Goal: Task Accomplishment & Management: Use online tool/utility

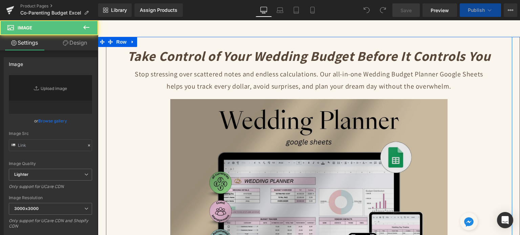
click at [323, 129] on img at bounding box center [308, 203] width 277 height 208
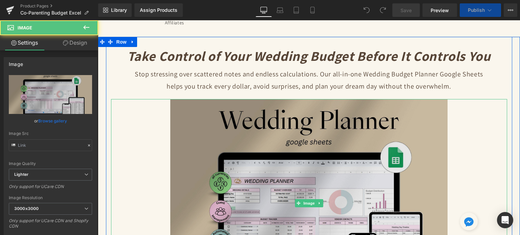
scroll to position [66, 0]
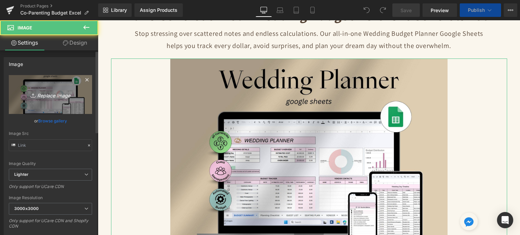
click at [42, 97] on icon "Replace Image" at bounding box center [50, 94] width 54 height 8
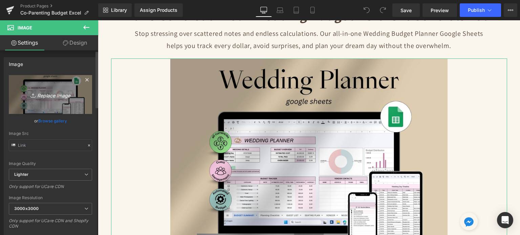
type input "C:\fakepath\Digital Appointment Planner 2023 (31).jpg"
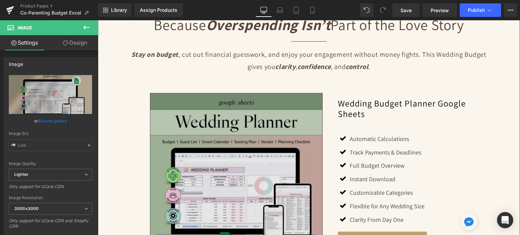
scroll to position [541, 0]
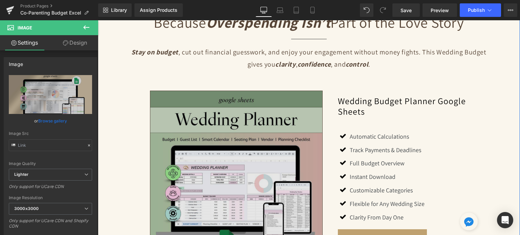
click at [208, 143] on img at bounding box center [236, 177] width 173 height 173
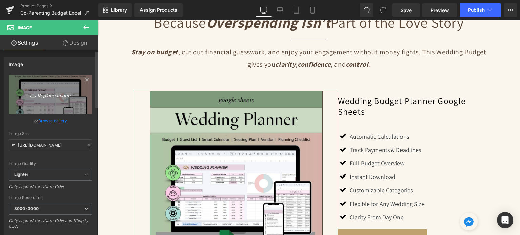
click at [39, 104] on link "Replace Image" at bounding box center [50, 94] width 83 height 39
type input "C:\fakepath\Creative SITEVEE (62).jpg"
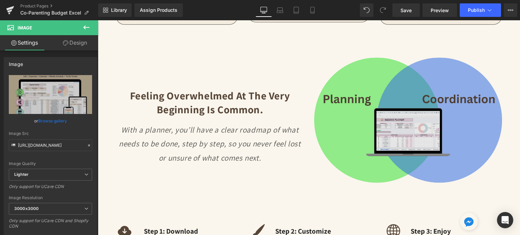
scroll to position [947, 0]
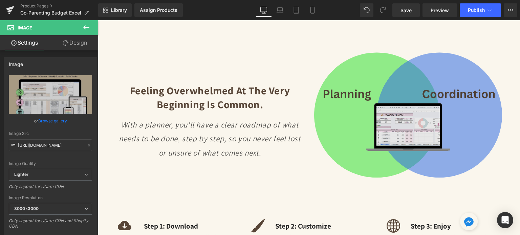
click at [371, 93] on img at bounding box center [408, 118] width 188 height 150
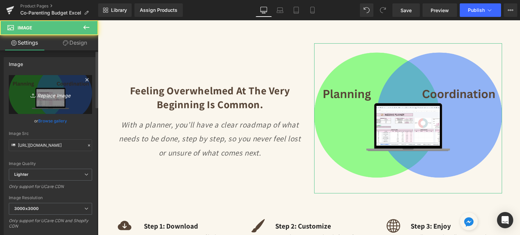
click at [50, 94] on icon "Replace Image" at bounding box center [50, 94] width 54 height 8
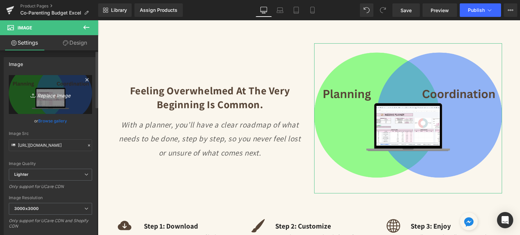
type input "C:\fakepath\Digital Appointment Planner 2023 (24).png"
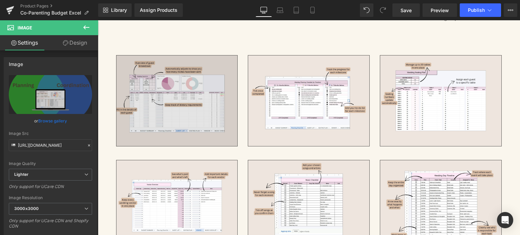
scroll to position [1455, 0]
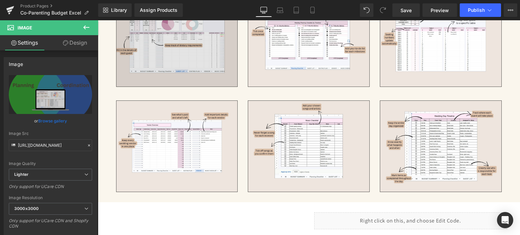
click at [164, 47] on img at bounding box center [177, 41] width 122 height 91
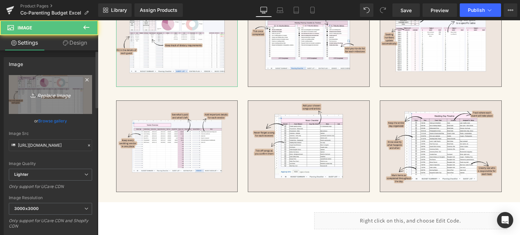
click at [73, 89] on link "Replace Image" at bounding box center [50, 94] width 83 height 39
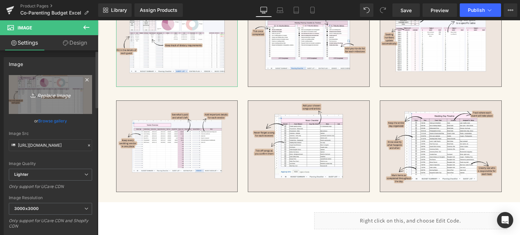
type input "C:\fakepath\16.png"
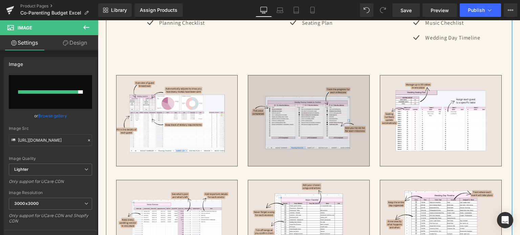
scroll to position [1388, 0]
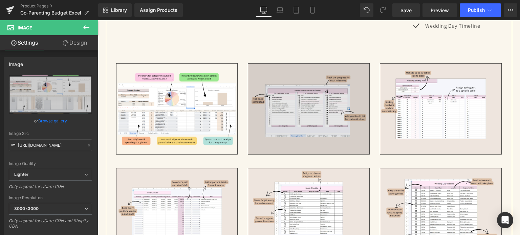
click at [299, 89] on img at bounding box center [309, 108] width 122 height 91
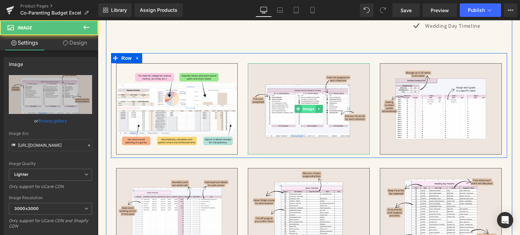
click at [302, 105] on span "Image" at bounding box center [309, 109] width 14 height 8
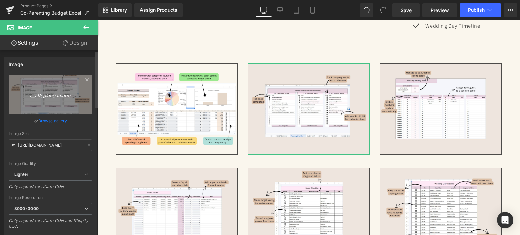
click at [33, 99] on icon at bounding box center [33, 95] width 7 height 7
type input "C:\fakepath\17.png"
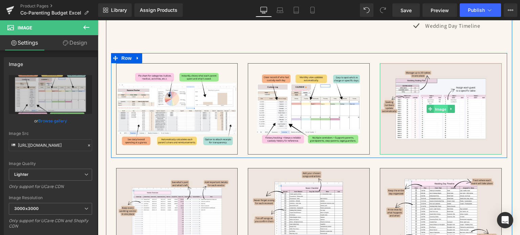
click at [438, 105] on span "Image" at bounding box center [441, 109] width 14 height 8
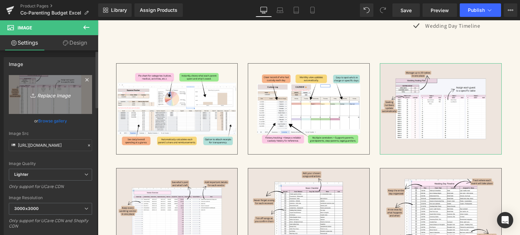
click at [64, 92] on icon "Replace Image" at bounding box center [50, 94] width 54 height 8
type input "C:\fakepath\18.png"
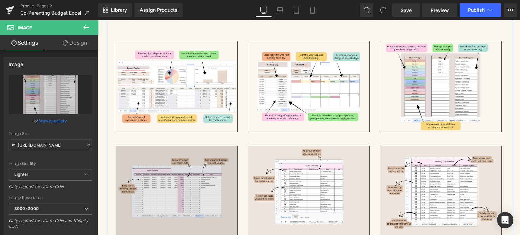
scroll to position [1421, 0]
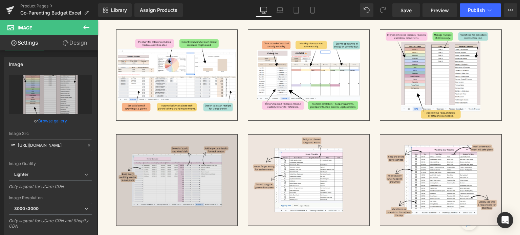
click at [195, 151] on img at bounding box center [177, 179] width 122 height 91
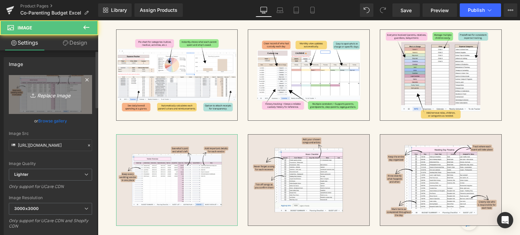
click at [68, 98] on icon "Replace Image" at bounding box center [50, 94] width 54 height 8
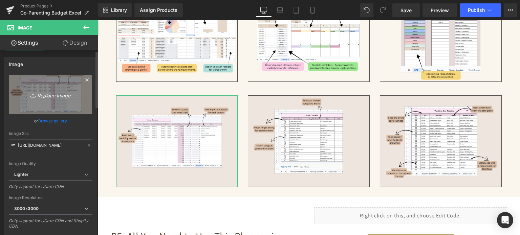
scroll to position [1489, 0]
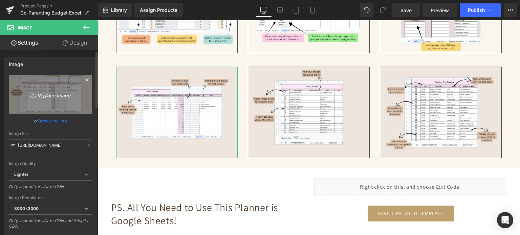
type input "C:\fakepath\19.png"
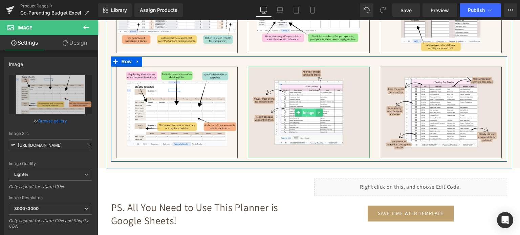
click at [302, 109] on span "Image" at bounding box center [309, 113] width 14 height 8
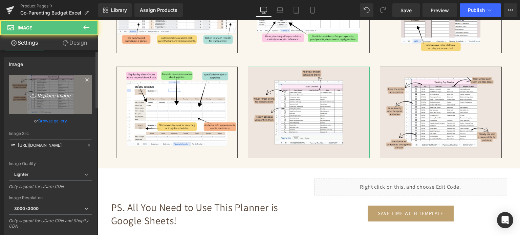
click at [31, 100] on link "Replace Image" at bounding box center [50, 94] width 83 height 39
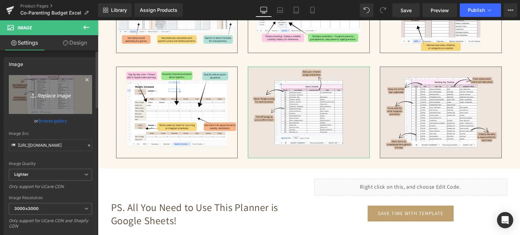
type input "C:\fakepath\20.png"
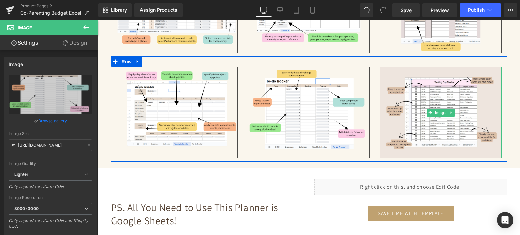
click at [448, 109] on link at bounding box center [451, 113] width 7 height 8
click at [453, 111] on icon at bounding box center [455, 113] width 4 height 4
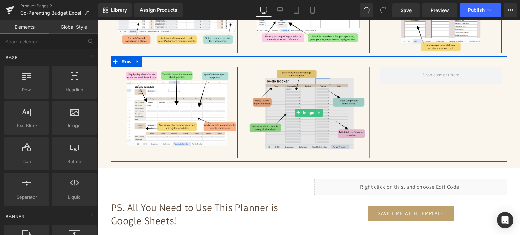
scroll to position [1421, 0]
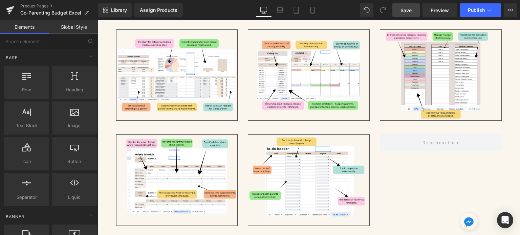
click at [401, 12] on link "Save" at bounding box center [406, 10] width 27 height 14
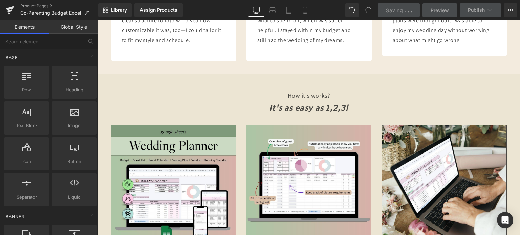
scroll to position [1997, 0]
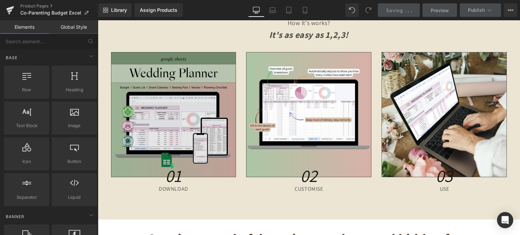
click at [167, 98] on img at bounding box center [173, 114] width 125 height 125
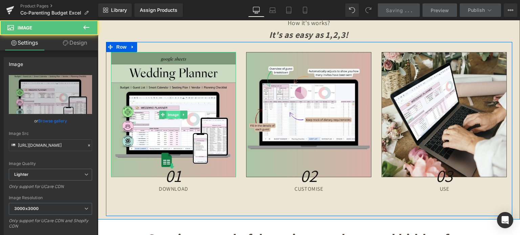
click at [167, 111] on span "Image" at bounding box center [174, 115] width 14 height 8
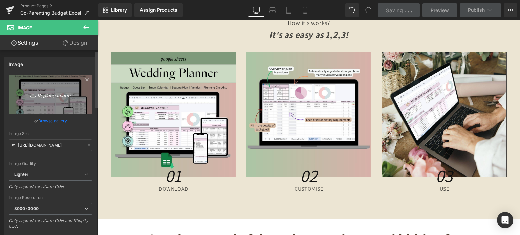
click at [28, 97] on icon "Replace Image" at bounding box center [50, 94] width 54 height 8
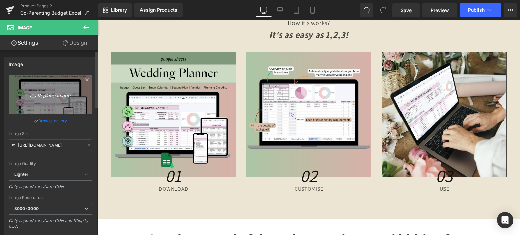
type input "C:\fakepath\Creative SITEVEE (62).jpg"
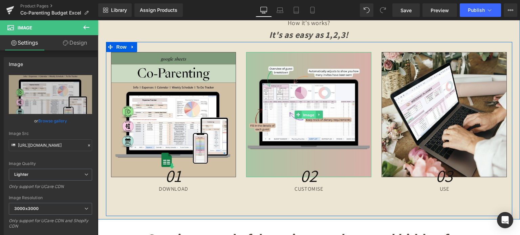
click at [309, 111] on span "Image" at bounding box center [309, 115] width 14 height 8
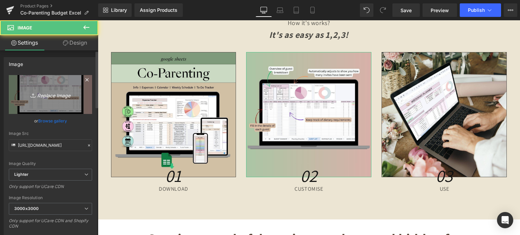
click at [61, 98] on icon "Replace Image" at bounding box center [50, 94] width 54 height 8
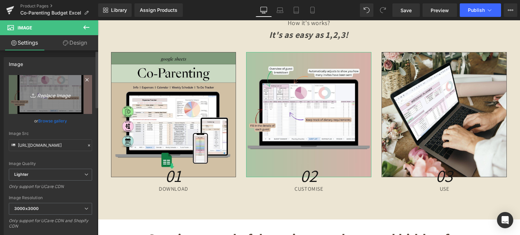
type input "C:\fakepath\Creative SITEVEE (64).jpg"
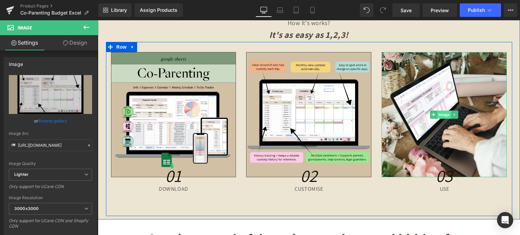
click at [444, 111] on span "Image" at bounding box center [445, 115] width 14 height 8
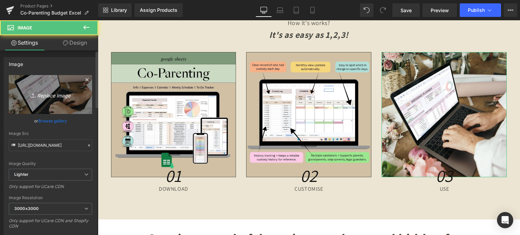
click at [47, 102] on link "Replace Image" at bounding box center [50, 94] width 83 height 39
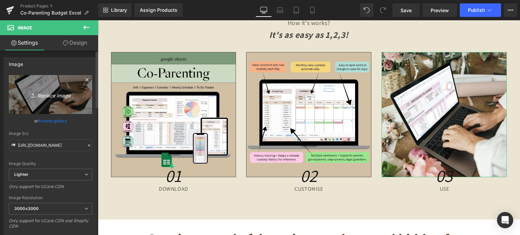
type input "C:\fakepath\Creative SITEVEE (63).jpg"
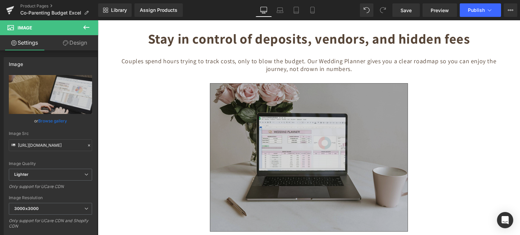
scroll to position [2201, 0]
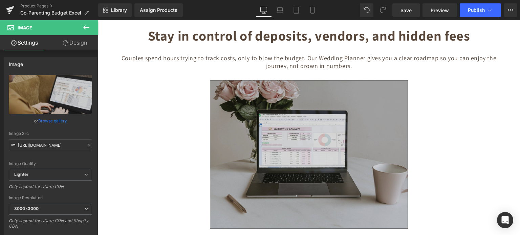
click at [308, 118] on img at bounding box center [309, 154] width 198 height 149
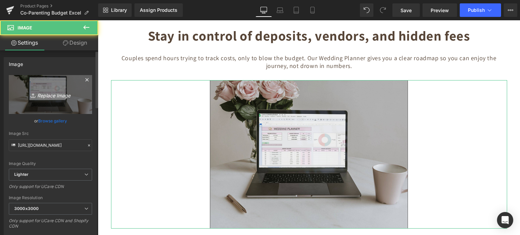
click at [49, 97] on icon "Replace Image" at bounding box center [50, 94] width 54 height 8
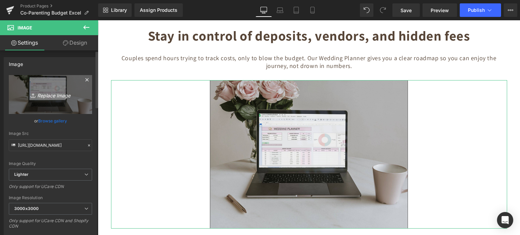
type input "C:\fakepath\Digital Appointment Planner 2023 (32).jpg"
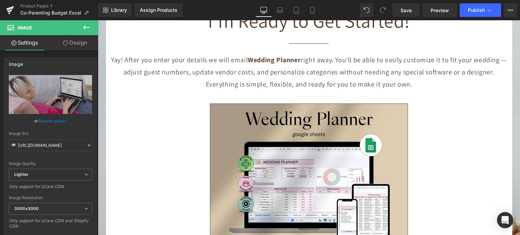
scroll to position [2505, 0]
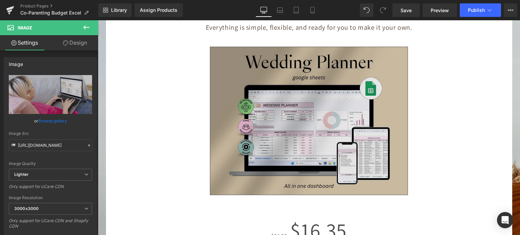
click at [342, 91] on img at bounding box center [309, 121] width 198 height 149
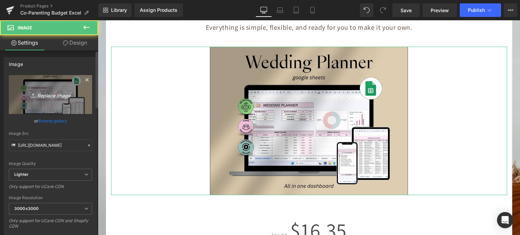
click at [61, 95] on icon "Replace Image" at bounding box center [50, 94] width 54 height 8
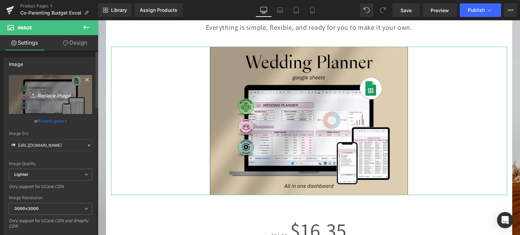
type input "C:\fakepath\Digital Appointment Planner 2023 (31).jpg"
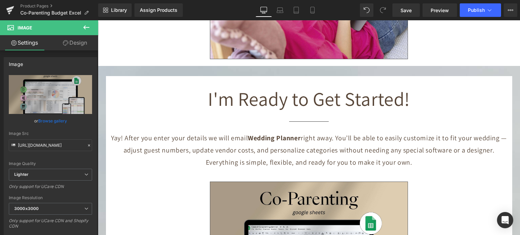
scroll to position [2370, 0]
click at [412, 9] on span "Save" at bounding box center [406, 10] width 11 height 7
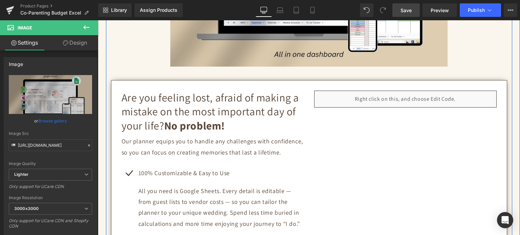
scroll to position [271, 0]
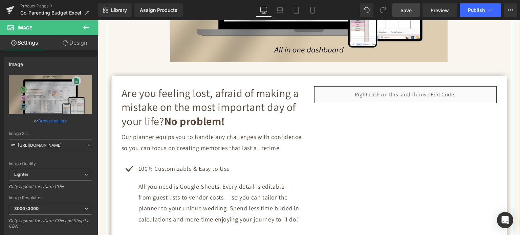
click at [431, 90] on div "Liquid" at bounding box center [405, 94] width 183 height 17
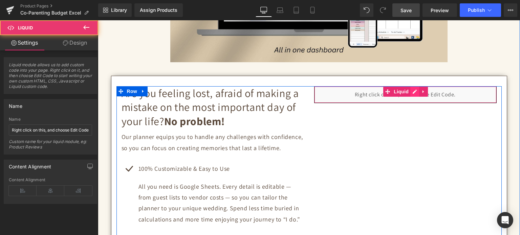
click at [415, 90] on div "Liquid" at bounding box center [405, 94] width 183 height 17
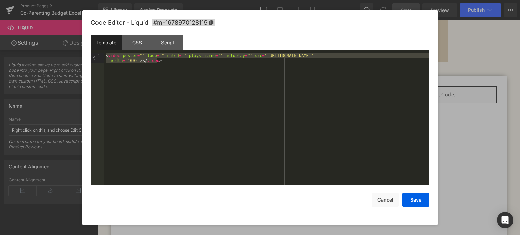
drag, startPoint x: 123, startPoint y: 62, endPoint x: 93, endPoint y: 56, distance: 30.9
click at [93, 56] on pre "1 < video poster = "" loop = "" muted = "" playsinline = "" autoplay = "" src =…" at bounding box center [260, 120] width 339 height 132
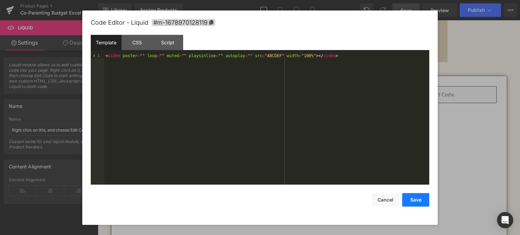
click at [425, 197] on button "Save" at bounding box center [415, 200] width 27 height 14
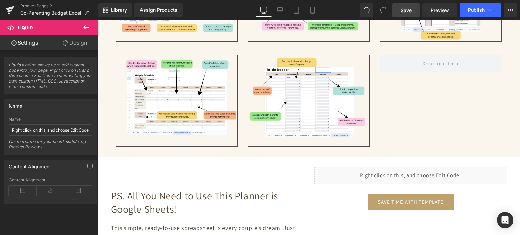
scroll to position [1592, 0]
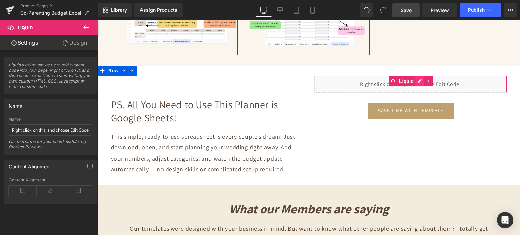
click at [416, 76] on div "Liquid" at bounding box center [410, 84] width 193 height 17
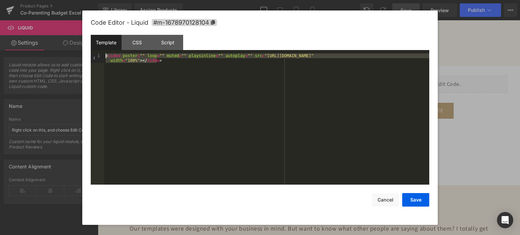
drag, startPoint x: 167, startPoint y: 62, endPoint x: 95, endPoint y: 55, distance: 72.2
click at [95, 55] on pre "1 < video poster = "" loop = "" muted = "" playsinline = "" autoplay = "" src =…" at bounding box center [260, 120] width 339 height 132
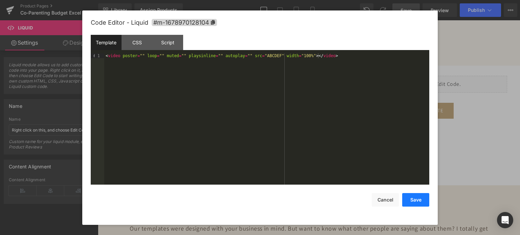
drag, startPoint x: 411, startPoint y: 202, endPoint x: 312, endPoint y: 169, distance: 104.0
click at [411, 202] on button "Save" at bounding box center [415, 200] width 27 height 14
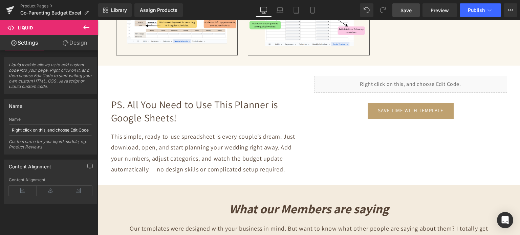
click at [402, 11] on span "Save" at bounding box center [406, 10] width 11 height 7
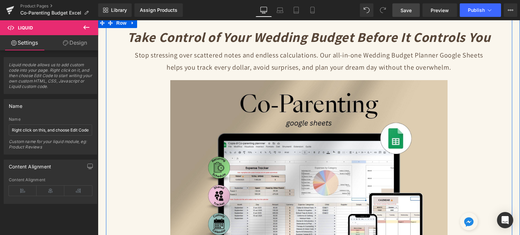
scroll to position [0, 0]
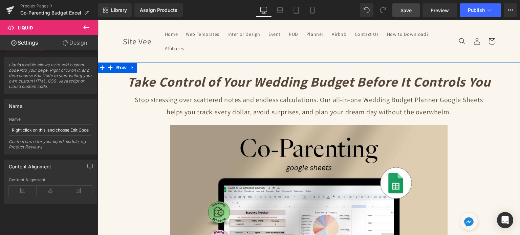
click at [185, 81] on icon "Take Control of Your Wedding Budget Before It Controls You" at bounding box center [309, 82] width 364 height 18
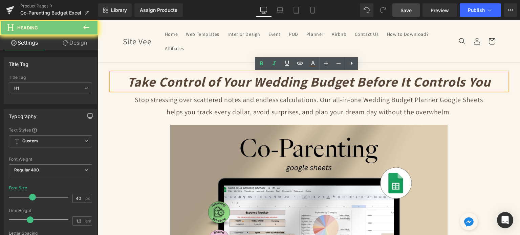
click at [185, 81] on icon "Take Control of Your Wedding Budget Before It Controls You" at bounding box center [309, 82] width 364 height 18
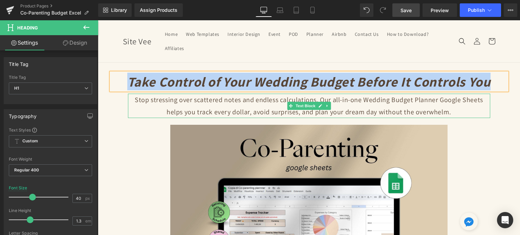
click at [252, 110] on p "Stop stressing over scattered notes and endless calculations. Our all-in-one We…" at bounding box center [309, 106] width 362 height 24
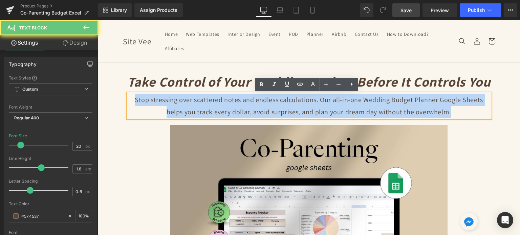
click at [252, 110] on p "Stop stressing over scattered notes and endless calculations. Our all-in-one We…" at bounding box center [309, 106] width 362 height 24
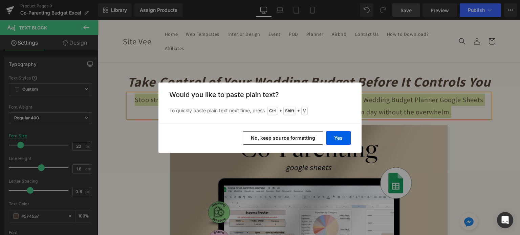
click at [146, 128] on div "Back to Library Insert Would you like to paste plain text? To quickly paste pla…" at bounding box center [260, 117] width 520 height 235
click at [264, 139] on button "No, keep source formatting" at bounding box center [283, 138] width 81 height 14
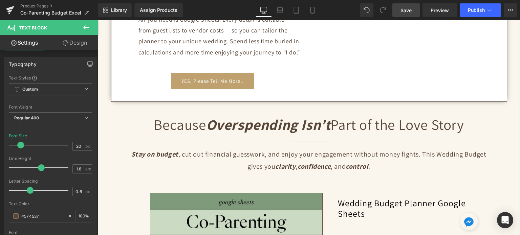
scroll to position [440, 0]
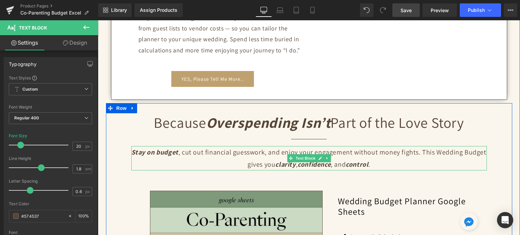
click at [268, 158] on p "Stay on budget , cut out financial guesswork, and enjoy your engagement without…" at bounding box center [309, 158] width 356 height 24
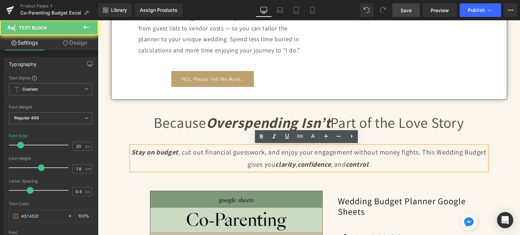
click at [268, 158] on p "Stay on budget , cut out financial guesswork, and enjoy your engagement without…" at bounding box center [309, 158] width 356 height 24
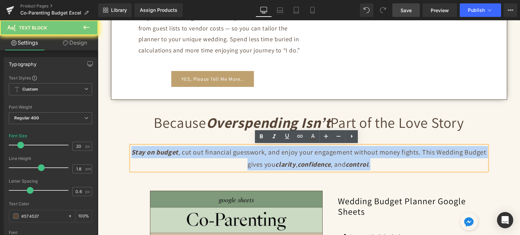
click at [268, 158] on p "Stay on budget , cut out financial guesswork, and enjoy your engagement without…" at bounding box center [309, 158] width 356 height 24
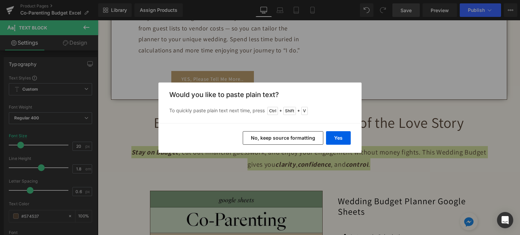
click at [267, 142] on button "No, keep source formatting" at bounding box center [283, 138] width 81 height 14
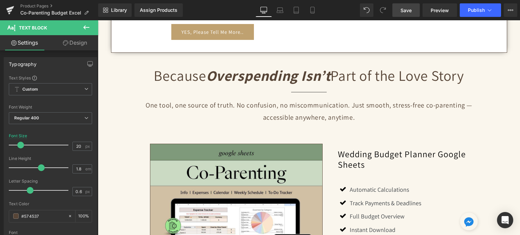
scroll to position [508, 0]
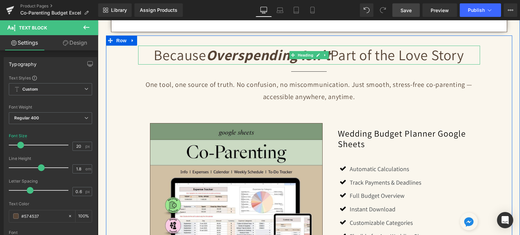
click at [250, 60] on icon "Overspending Isn’t" at bounding box center [268, 54] width 125 height 19
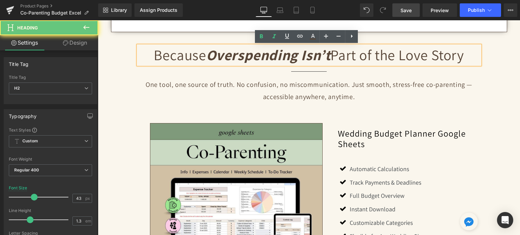
click at [250, 60] on icon "Overspending Isn’t" at bounding box center [268, 54] width 125 height 19
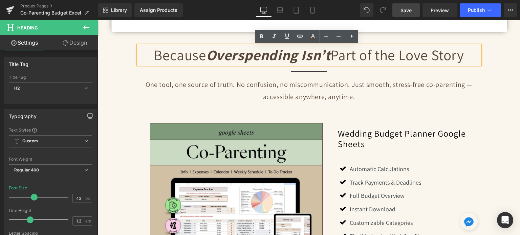
paste div
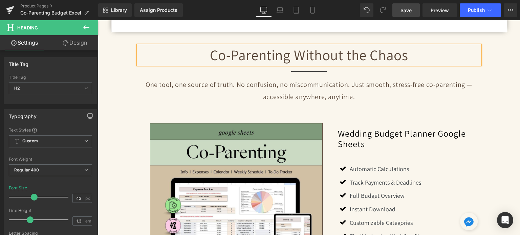
click at [263, 55] on h2 "Co-Parenting Without the Chaos" at bounding box center [309, 55] width 342 height 19
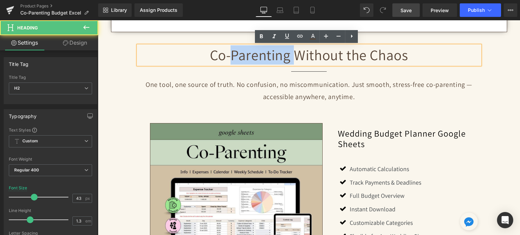
click at [263, 55] on h2 "Co-Parenting Without the Chaos" at bounding box center [309, 55] width 342 height 19
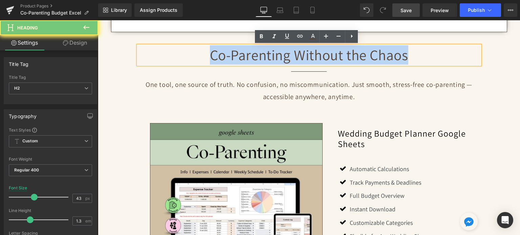
click at [263, 55] on h2 "Co-Parenting Without the Chaos" at bounding box center [309, 55] width 342 height 19
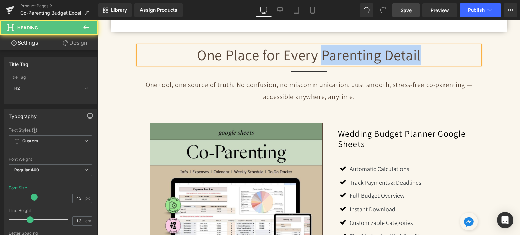
drag, startPoint x: 321, startPoint y: 54, endPoint x: 420, endPoint y: 63, distance: 99.3
click at [420, 63] on h2 "One Place for Every Parenting Detail" at bounding box center [309, 55] width 342 height 19
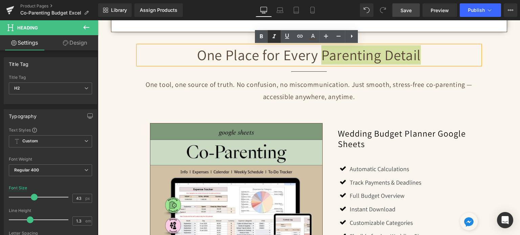
click at [273, 35] on icon at bounding box center [274, 37] width 8 height 8
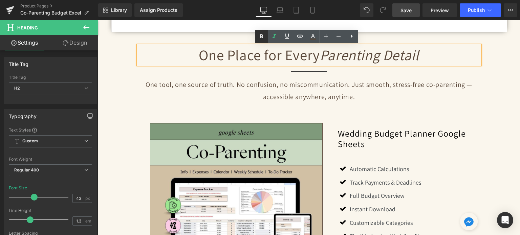
click at [262, 36] on icon at bounding box center [261, 37] width 8 height 8
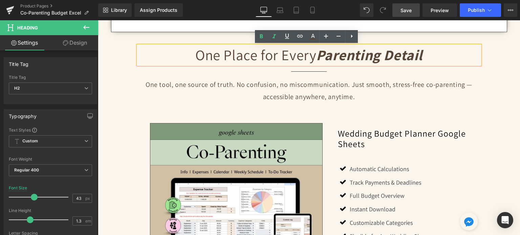
click at [494, 63] on div "One Place for Every Parenting Detail Heading Separator One tool, one source of …" at bounding box center [309, 184] width 406 height 297
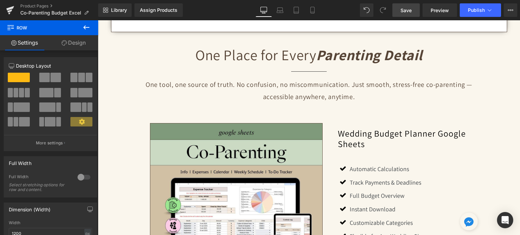
click at [407, 7] on span "Save" at bounding box center [406, 10] width 11 height 7
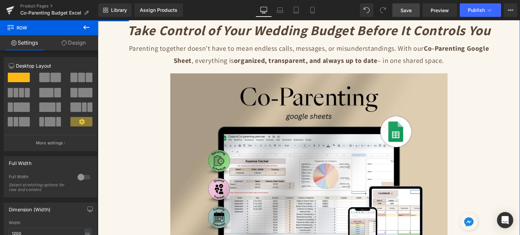
scroll to position [0, 0]
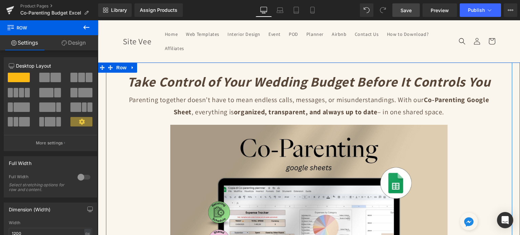
click at [251, 79] on icon "Take Control of Your Wedding Budget Before It Controls You" at bounding box center [309, 82] width 364 height 18
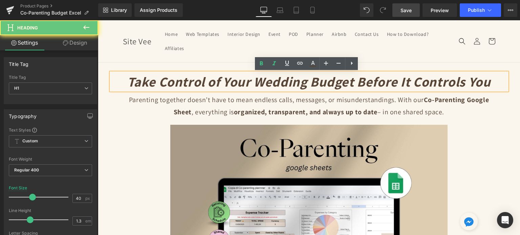
click at [251, 79] on icon "Take Control of Your Wedding Budget Before It Controls You" at bounding box center [309, 82] width 364 height 18
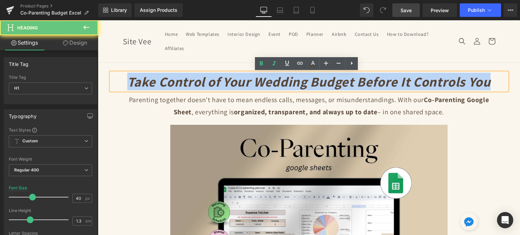
click at [251, 79] on icon "Take Control of Your Wedding Budget Before It Controls You" at bounding box center [309, 82] width 364 height 18
paste div
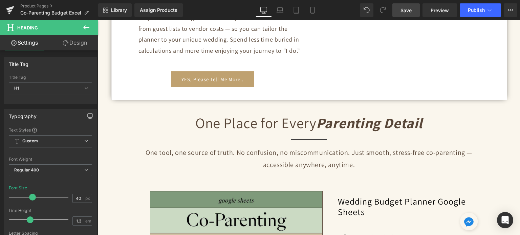
scroll to position [440, 0]
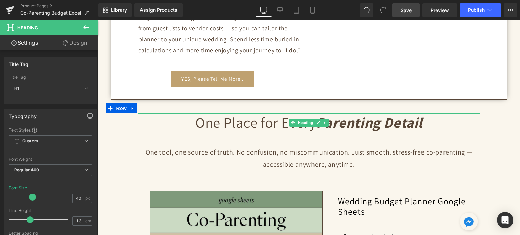
click at [286, 125] on h2 "One Place for Every Parenting Detail" at bounding box center [309, 122] width 342 height 19
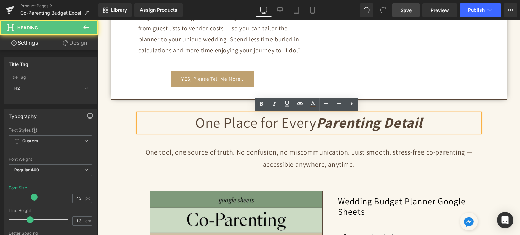
click at [286, 125] on h2 "One Place for Every Parenting Detail" at bounding box center [309, 122] width 342 height 19
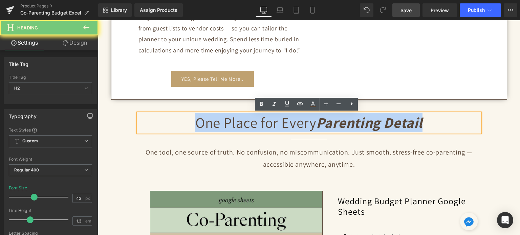
click at [286, 125] on h2 "One Place for Every Parenting Detail" at bounding box center [309, 122] width 342 height 19
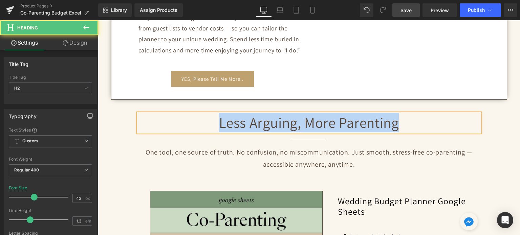
drag, startPoint x: 402, startPoint y: 124, endPoint x: 196, endPoint y: 122, distance: 206.0
click at [196, 122] on h2 "Less Arguing, More Parenting" at bounding box center [309, 122] width 342 height 19
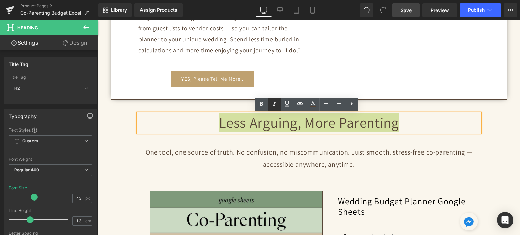
drag, startPoint x: 282, startPoint y: 103, endPoint x: 277, endPoint y: 103, distance: 4.1
click at [281, 103] on link at bounding box center [287, 104] width 13 height 13
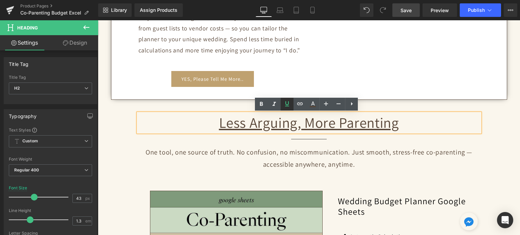
click at [283, 103] on link at bounding box center [287, 104] width 13 height 13
click at [274, 103] on icon at bounding box center [274, 104] width 3 height 4
click at [264, 103] on icon at bounding box center [261, 104] width 8 height 8
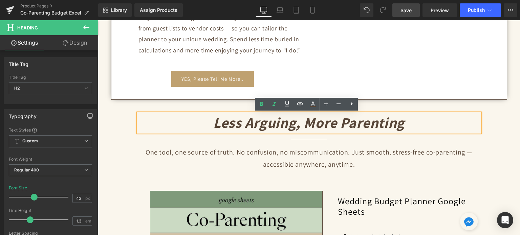
click at [208, 118] on h2 "Less Arguing, More Parenting" at bounding box center [309, 122] width 342 height 19
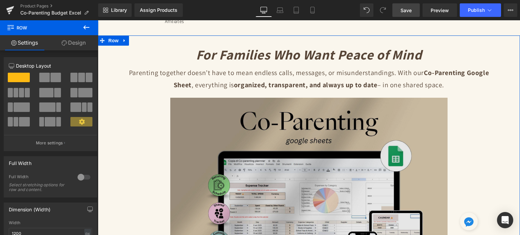
scroll to position [0, 0]
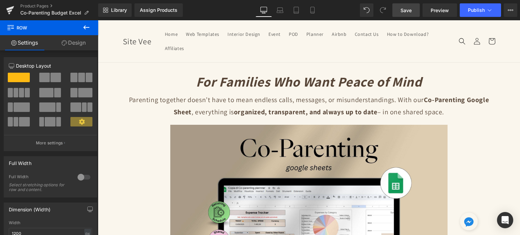
click at [412, 9] on span "Save" at bounding box center [406, 10] width 11 height 7
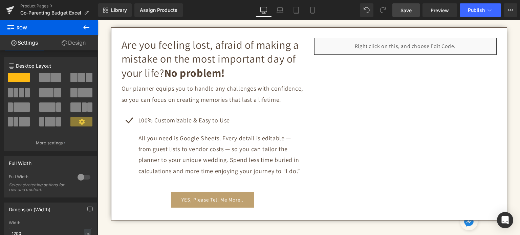
scroll to position [305, 0]
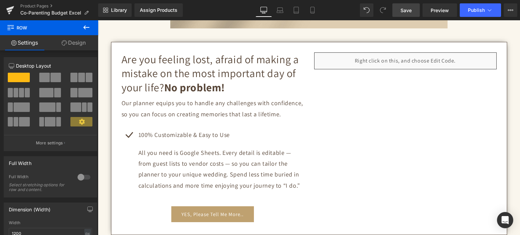
click at [174, 79] on h2 "Are you feeling lost, afraid of making a mistake on the most important day of y…" at bounding box center [213, 74] width 183 height 42
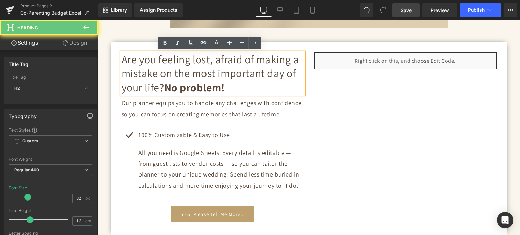
click at [174, 79] on h2 "Are you feeling lost, afraid of making a mistake on the most important day of y…" at bounding box center [213, 74] width 183 height 42
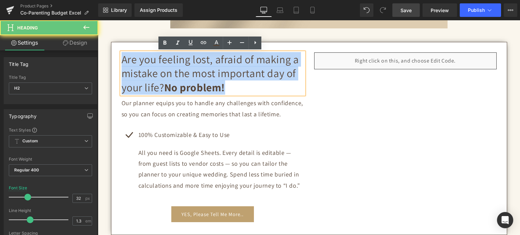
click at [174, 79] on h2 "Are you feeling lost, afraid of making a mistake on the most important day of y…" at bounding box center [213, 74] width 183 height 42
copy h2 "Are you feeling lost, afraid of making a mistake on the most important day of y…"
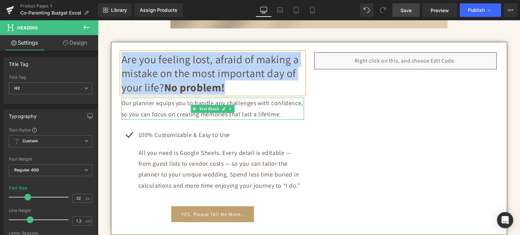
click at [184, 109] on p "Our planner equips you to handle any challenges with confidence, so you can foc…" at bounding box center [213, 109] width 183 height 22
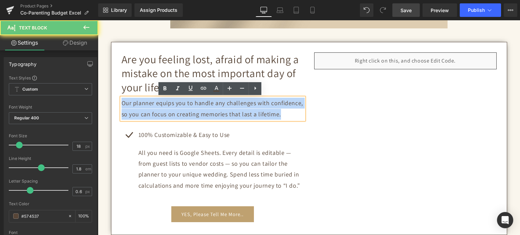
click at [184, 109] on p "Our planner equips you to handle any challenges with confidence, so you can foc…" at bounding box center [213, 109] width 183 height 22
copy p "Our planner equips you to handle any challenges with confidence, so you can foc…"
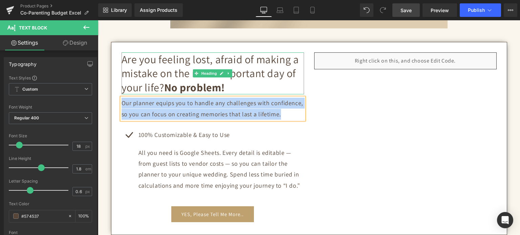
click at [168, 72] on h2 "Are you feeling lost, afraid of making a mistake on the most important day of y…" at bounding box center [213, 74] width 183 height 42
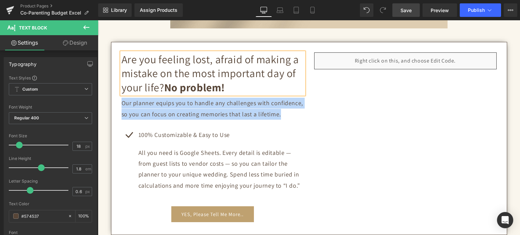
click at [168, 72] on h2 "Are you feeling lost, afraid of making a mistake on the most important day of y…" at bounding box center [213, 74] width 183 height 42
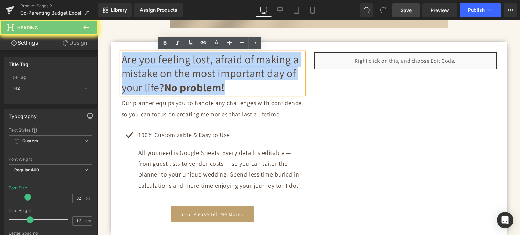
click at [161, 89] on h2 "Are you feeling lost, afraid of making a mistake on the most important day of y…" at bounding box center [213, 74] width 183 height 42
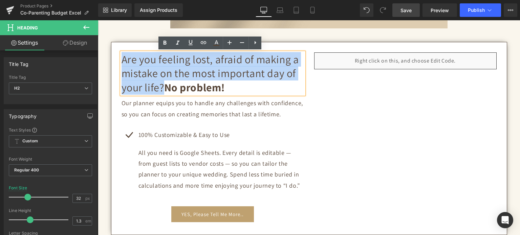
drag, startPoint x: 160, startPoint y: 88, endPoint x: 104, endPoint y: 64, distance: 60.8
paste div
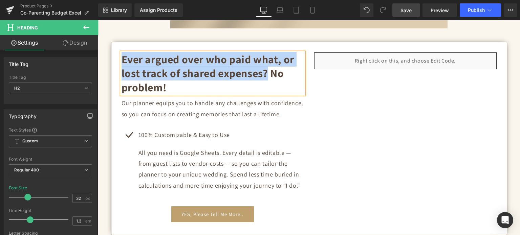
drag, startPoint x: 266, startPoint y: 72, endPoint x: 121, endPoint y: 58, distance: 145.7
click at [122, 58] on strong "Ever argued over who paid what, or lost track of shared expenses? No problem!" at bounding box center [208, 73] width 173 height 42
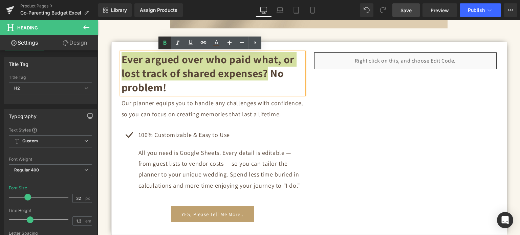
click at [166, 43] on icon at bounding box center [165, 43] width 3 height 4
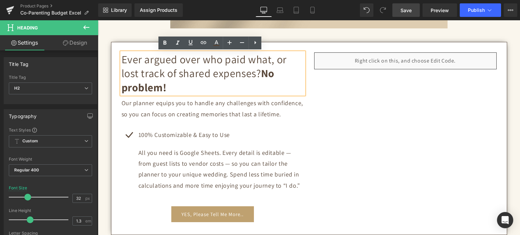
click at [314, 99] on div "Ever argued over who paid what, or lost track of shared expenses? No problem! H…" at bounding box center [309, 138] width 385 height 170
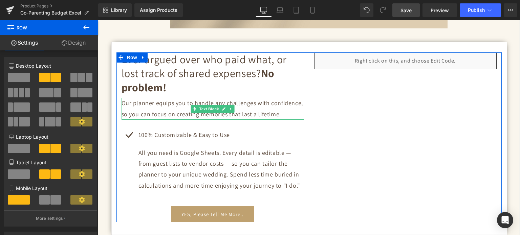
click at [152, 110] on p "Our planner equips you to handle any challenges with confidence, so you can foc…" at bounding box center [213, 109] width 183 height 22
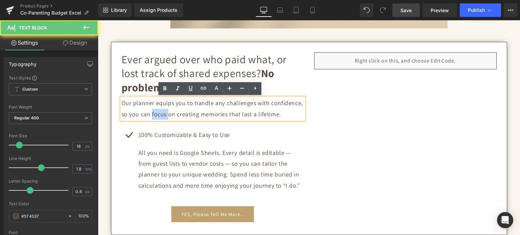
click at [152, 110] on p "Our planner equips you to handle any challenges with confidence, so you can foc…" at bounding box center [213, 109] width 183 height 22
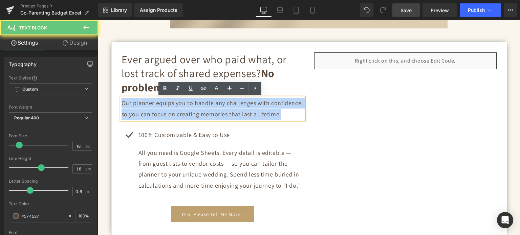
click at [152, 110] on p "Our planner equips you to handle any challenges with confidence, so you can foc…" at bounding box center [213, 109] width 183 height 22
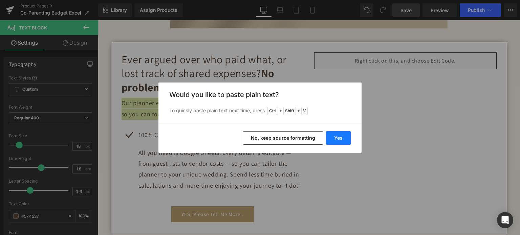
click at [343, 139] on button "Yes" at bounding box center [338, 138] width 25 height 14
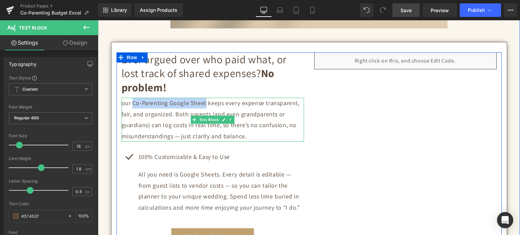
drag, startPoint x: 129, startPoint y: 103, endPoint x: 202, endPoint y: 101, distance: 73.5
click at [202, 101] on p "our Co-Parenting Google Sheet keeps every expense transparent, fair, and organi…" at bounding box center [213, 120] width 183 height 44
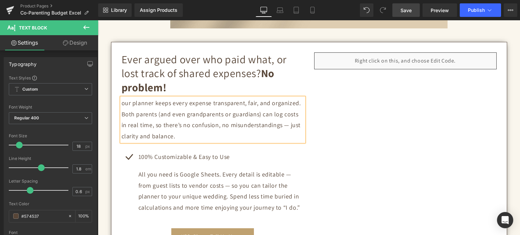
click at [122, 104] on p "our planner keeps every expense transparent, fair, and organized. Both parents …" at bounding box center [213, 120] width 183 height 44
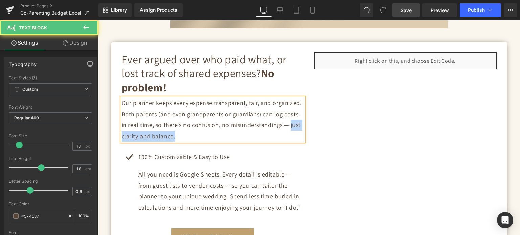
drag, startPoint x: 280, startPoint y: 124, endPoint x: 284, endPoint y: 131, distance: 8.0
click at [284, 131] on p "Our planner keeps every expense transparent, fair, and organized. Both parents …" at bounding box center [213, 120] width 183 height 44
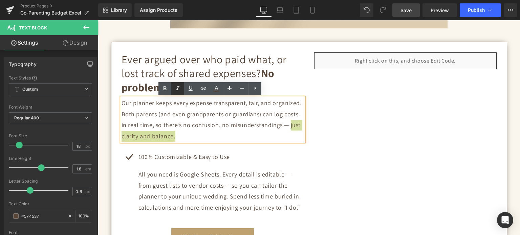
click at [178, 89] on icon at bounding box center [177, 88] width 3 height 4
click at [167, 87] on icon at bounding box center [165, 89] width 8 height 8
click at [319, 127] on div "Ever argued over who paid what, or lost track of shared expenses? No problem! H…" at bounding box center [309, 149] width 385 height 192
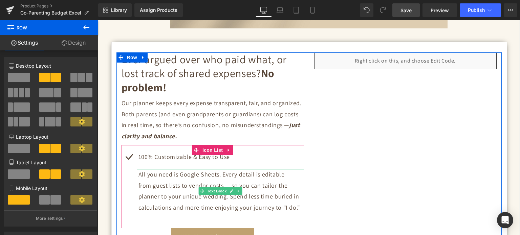
click at [205, 202] on p "All you need is Google Sheets. Every detail is editable — from guest lists to v…" at bounding box center [222, 191] width 166 height 44
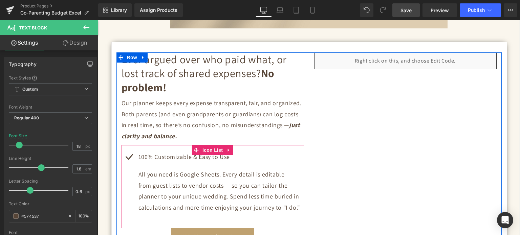
drag, startPoint x: 360, startPoint y: 228, endPoint x: 130, endPoint y: 176, distance: 236.0
click at [139, 175] on p "All you need is Google Sheets. Every detail is editable — from guest lists to v…" at bounding box center [222, 191] width 166 height 44
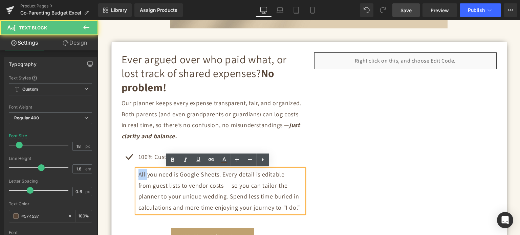
click at [139, 175] on p "All you need is Google Sheets. Every detail is editable — from guest lists to v…" at bounding box center [222, 191] width 166 height 44
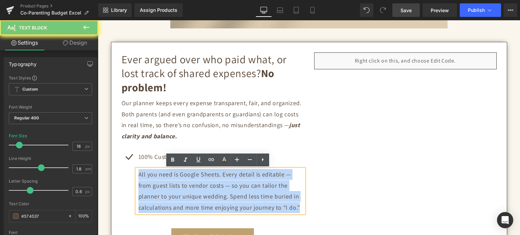
click at [139, 175] on p "All you need is Google Sheets. Every detail is editable — from guest lists to v…" at bounding box center [222, 191] width 166 height 44
copy p "All you need is Google Sheets. Every detail is editable — from guest lists to v…"
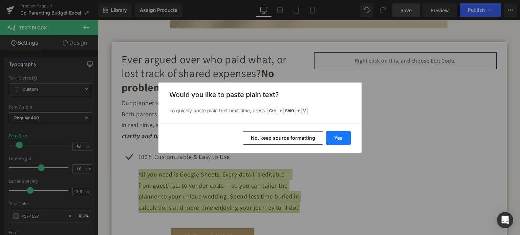
click at [338, 138] on button "Yes" at bounding box center [338, 138] width 25 height 14
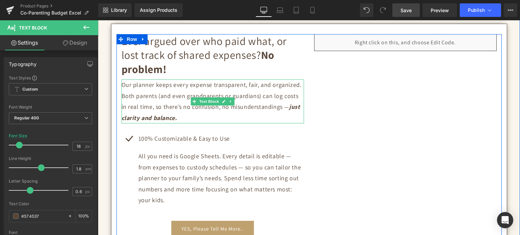
scroll to position [339, 0]
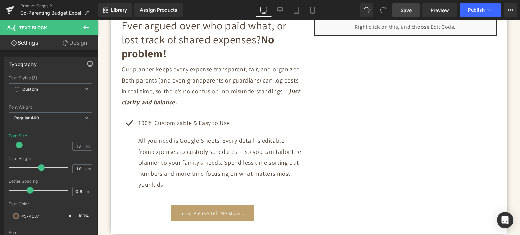
click at [413, 5] on link "Save" at bounding box center [406, 10] width 27 height 14
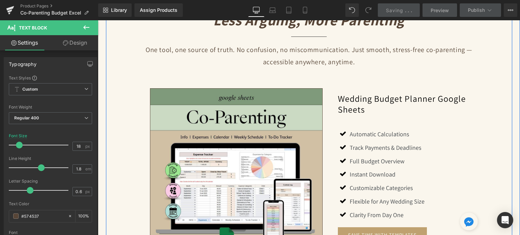
scroll to position [610, 0]
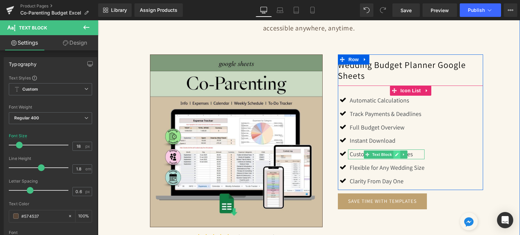
click at [396, 153] on icon at bounding box center [396, 154] width 3 height 3
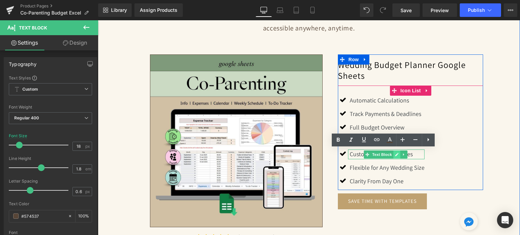
click at [396, 153] on p "Customizable Categories" at bounding box center [387, 155] width 75 height 10
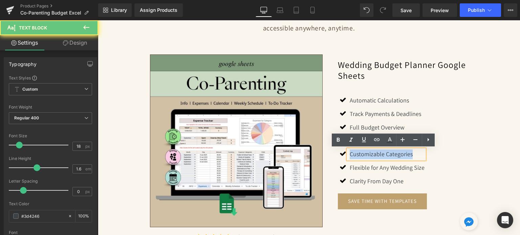
click at [396, 153] on p "Customizable Categories" at bounding box center [387, 155] width 75 height 10
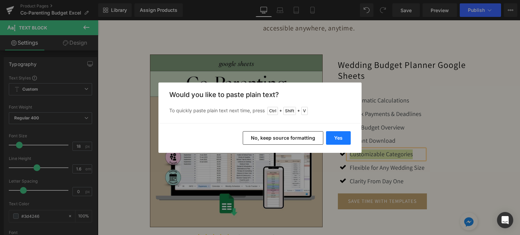
click at [332, 138] on button "Yes" at bounding box center [338, 138] width 25 height 14
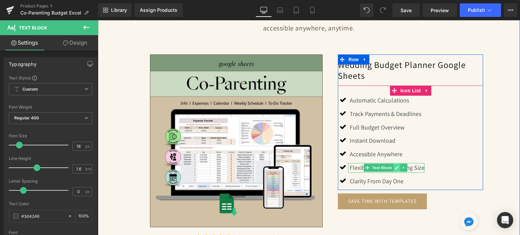
click at [395, 168] on icon at bounding box center [397, 168] width 4 height 4
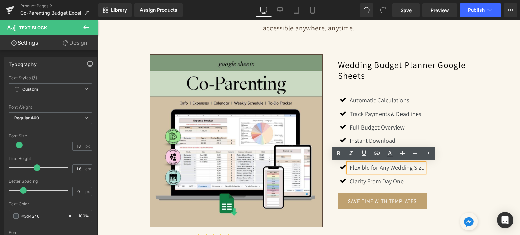
click at [393, 168] on p "Flexible for Any Wedding Size" at bounding box center [387, 168] width 75 height 10
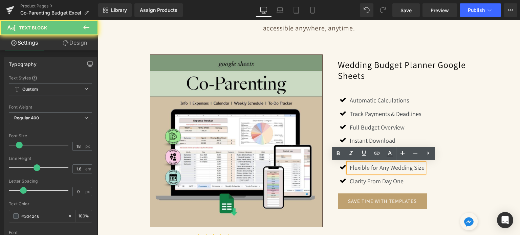
click at [393, 168] on p "Flexible for Any Wedding Size" at bounding box center [387, 168] width 75 height 10
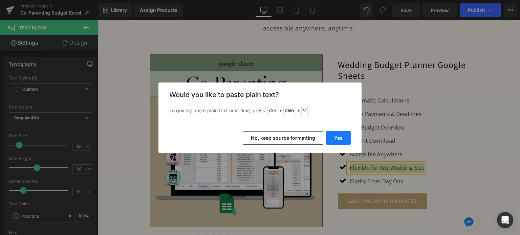
click at [346, 141] on button "Yes" at bounding box center [338, 138] width 25 height 14
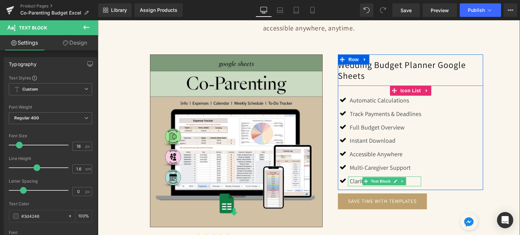
click at [392, 180] on link at bounding box center [395, 182] width 7 height 8
click at [391, 180] on p "Clarity From Day One" at bounding box center [385, 182] width 71 height 10
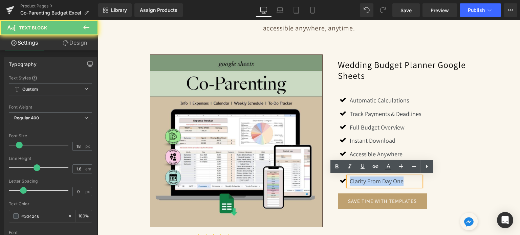
click at [391, 180] on p "Clarity From Day One" at bounding box center [385, 182] width 71 height 10
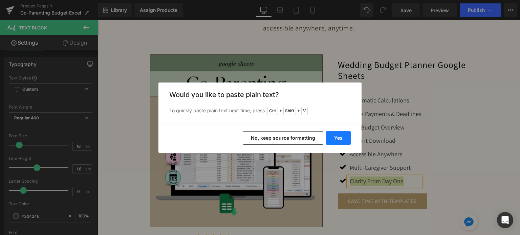
click at [336, 137] on button "Yes" at bounding box center [338, 138] width 25 height 14
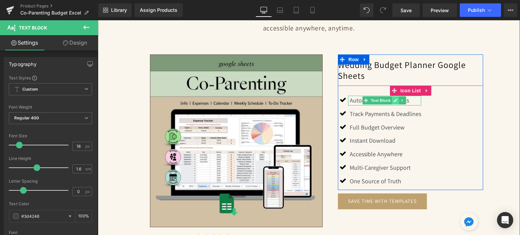
click at [394, 99] on icon at bounding box center [396, 101] width 4 height 4
click at [392, 100] on p "Automatic Calculations" at bounding box center [385, 101] width 71 height 10
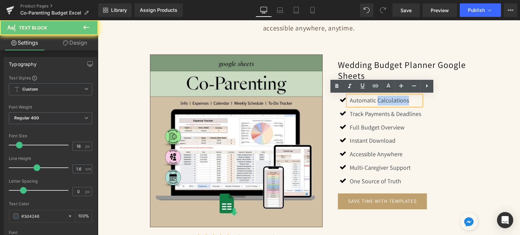
click at [392, 100] on p "Automatic Calculations" at bounding box center [385, 101] width 71 height 10
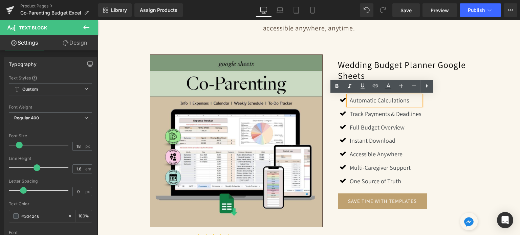
click at [392, 100] on p "Automatic Calculations" at bounding box center [385, 101] width 71 height 10
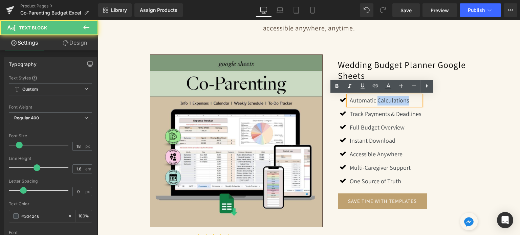
click at [392, 100] on p "Automatic Calculations" at bounding box center [385, 101] width 71 height 10
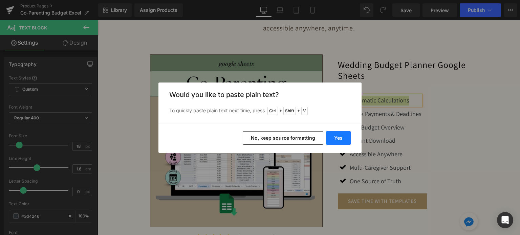
click at [336, 142] on button "Yes" at bounding box center [338, 138] width 25 height 14
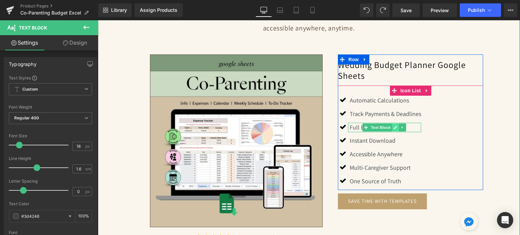
click at [394, 126] on icon at bounding box center [395, 127] width 3 height 3
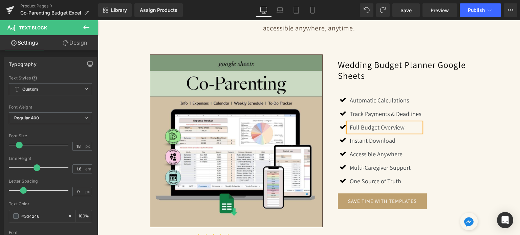
click at [393, 126] on p "Full Budget Overview" at bounding box center [385, 128] width 71 height 10
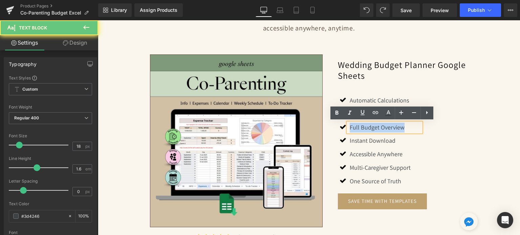
click at [393, 126] on p "Full Budget Overview" at bounding box center [385, 128] width 71 height 10
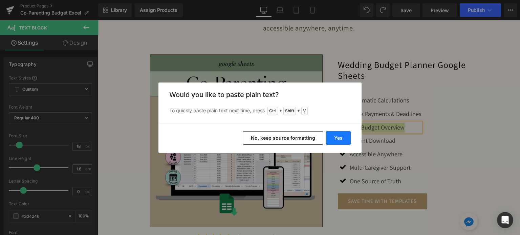
click at [343, 137] on button "Yes" at bounding box center [338, 138] width 25 height 14
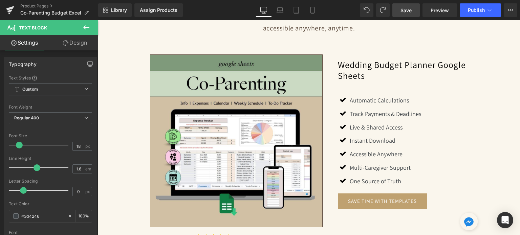
click at [413, 8] on link "Save" at bounding box center [406, 10] width 27 height 14
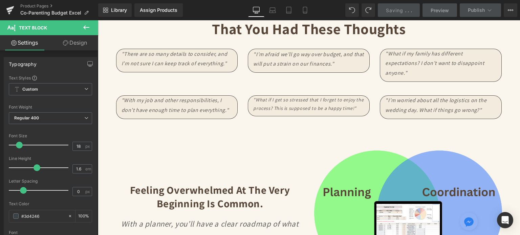
scroll to position [847, 0]
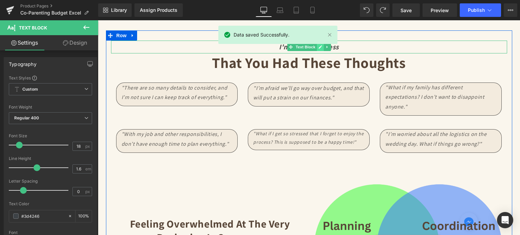
click at [317, 48] on link at bounding box center [320, 47] width 7 height 8
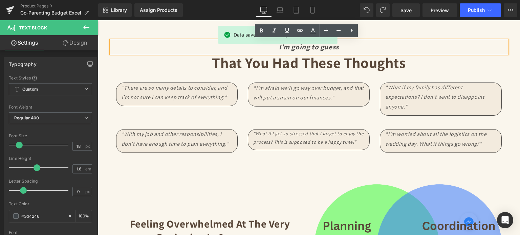
click at [316, 48] on icon "I'm going to guess" at bounding box center [309, 46] width 60 height 9
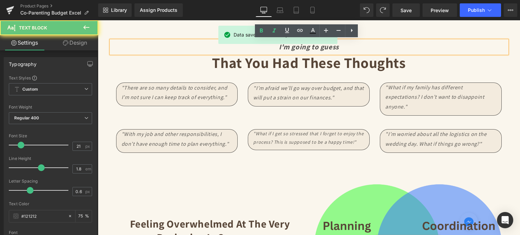
click at [316, 48] on icon "I'm going to guess" at bounding box center [309, 46] width 60 height 9
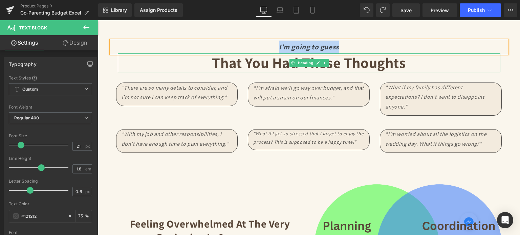
click at [264, 66] on strong "That You had these thoughts" at bounding box center [309, 62] width 194 height 19
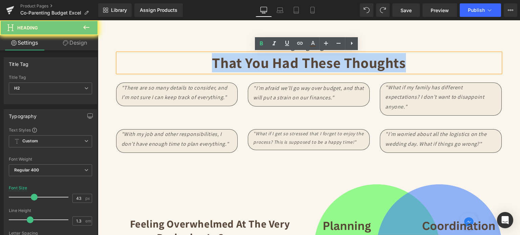
click at [264, 66] on strong "That You had these thoughts" at bounding box center [309, 62] width 194 height 19
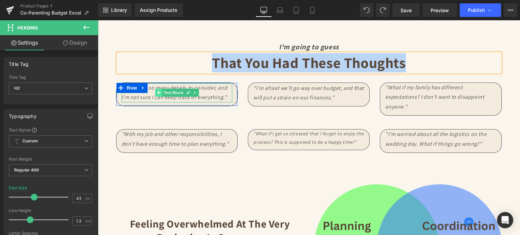
click at [155, 96] on span at bounding box center [158, 93] width 7 height 8
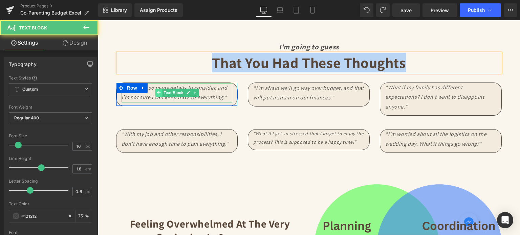
click at [155, 96] on span at bounding box center [158, 93] width 7 height 8
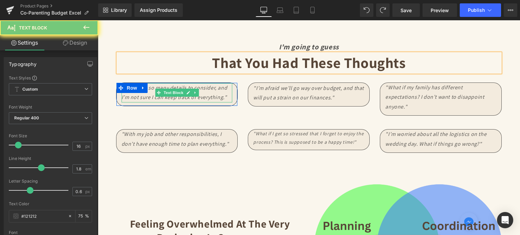
click at [144, 94] on icon ""There are so many details to consider, and I’m not sure I can keep track of ev…" at bounding box center [175, 92] width 106 height 17
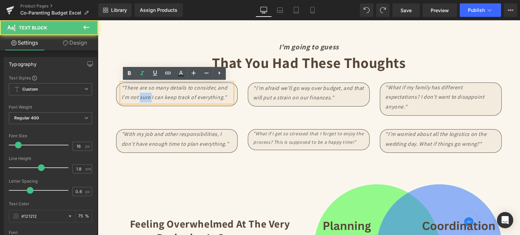
click at [144, 94] on icon ""There are so many details to consider, and I’m not sure I can keep track of ev…" at bounding box center [175, 92] width 106 height 17
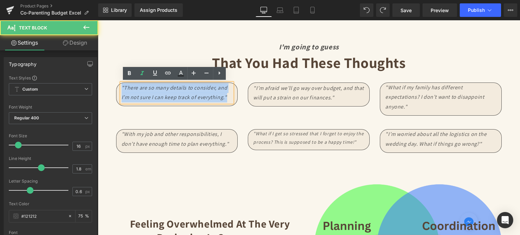
click at [144, 94] on icon ""There are so many details to consider, and I’m not sure I can keep track of ev…" at bounding box center [175, 92] width 106 height 17
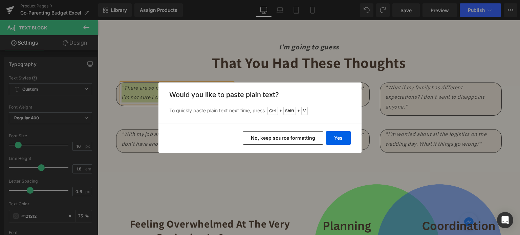
click at [295, 137] on button "No, keep source formatting" at bounding box center [283, 138] width 81 height 14
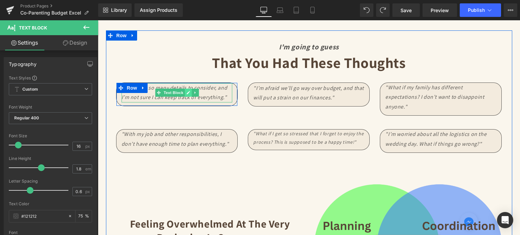
click at [187, 92] on icon at bounding box center [188, 92] width 3 height 3
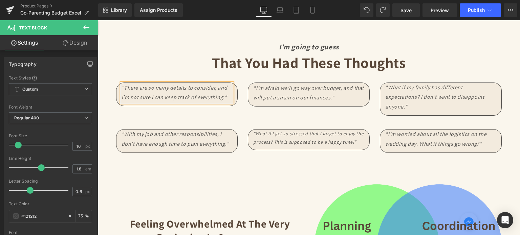
click at [186, 92] on p ""There are so many details to consider, and I’m not sure I can keep track of ev…" at bounding box center [177, 93] width 111 height 20
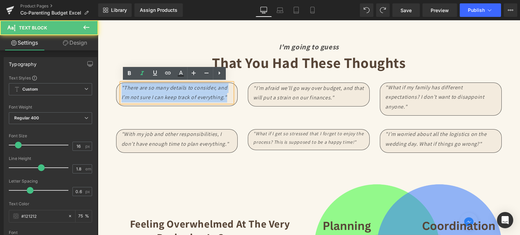
click at [186, 92] on p ""There are so many details to consider, and I’m not sure I can keep track of ev…" at bounding box center [177, 93] width 111 height 20
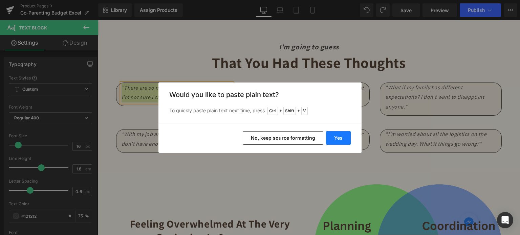
click at [339, 137] on button "Yes" at bounding box center [338, 138] width 25 height 14
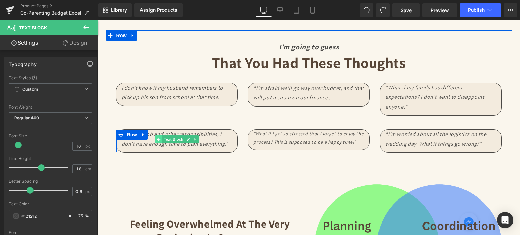
click at [156, 135] on span at bounding box center [158, 139] width 7 height 8
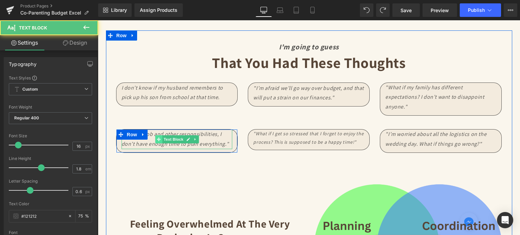
click at [155, 135] on span at bounding box center [158, 139] width 7 height 8
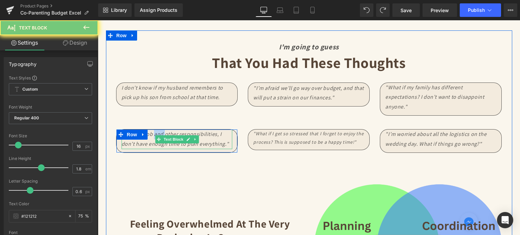
click at [154, 131] on icon ""With my job and other responsibilities, I don’t have enough time to plan every…" at bounding box center [176, 139] width 108 height 17
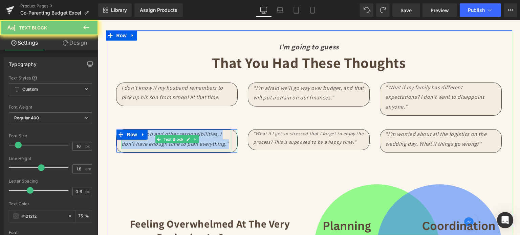
click at [154, 131] on icon ""With my job and other responsibilities, I don’t have enough time to plan every…" at bounding box center [176, 139] width 108 height 17
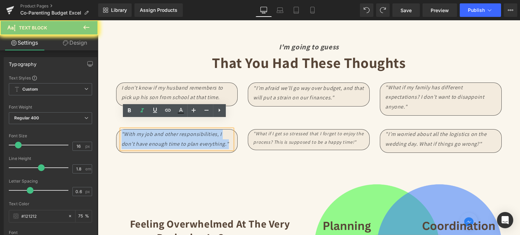
click at [154, 131] on icon ""With my job and other responsibilities, I don’t have enough time to plan every…" at bounding box center [176, 139] width 108 height 17
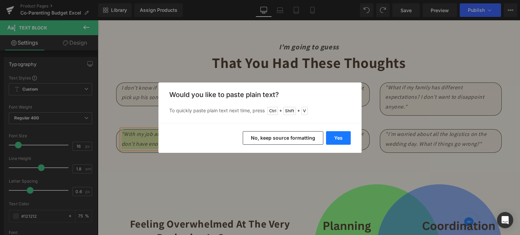
click at [337, 134] on button "Yes" at bounding box center [338, 138] width 25 height 14
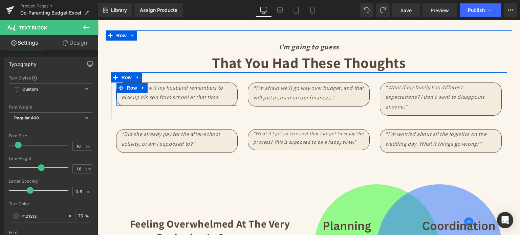
click at [156, 102] on div "I don’t know if my husband remembers to pick up his son from school at that tim…" at bounding box center [177, 93] width 111 height 20
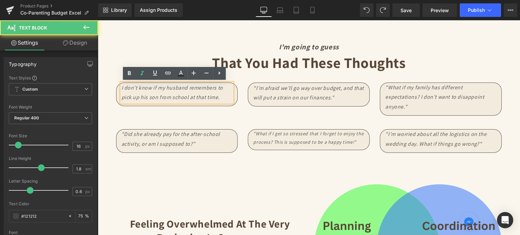
click at [155, 98] on icon "I don’t know if my husband remembers to pick up his son from school at that tim…" at bounding box center [173, 92] width 102 height 17
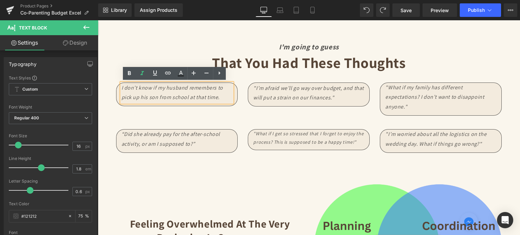
click at [122, 86] on icon "I don’t know if my husband remembers to pick up his son from school at that tim…" at bounding box center [173, 92] width 102 height 17
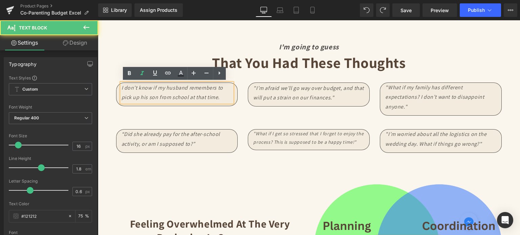
click at [122, 86] on icon "I don’t know if my husband remembers to pick up his son from school at that tim…" at bounding box center [173, 92] width 102 height 17
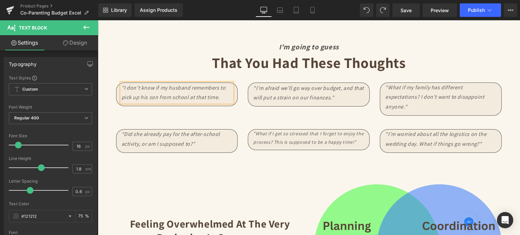
click at [216, 100] on icon ""I don’t know if my husband remembers to pick up his son from school at that ti…" at bounding box center [174, 92] width 104 height 17
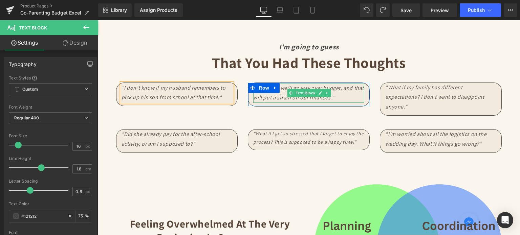
click at [272, 95] on icon ""I’m afraid we’ll go way over budget, and that will put a strain on our finance…" at bounding box center [308, 93] width 111 height 17
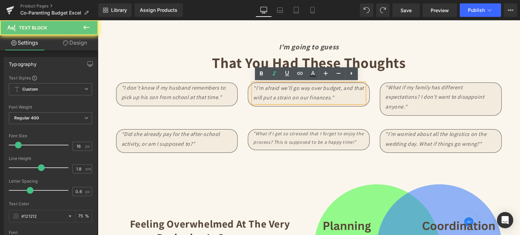
click at [272, 95] on icon ""I’m afraid we’ll go way over budget, and that will put a strain on our finance…" at bounding box center [308, 93] width 111 height 17
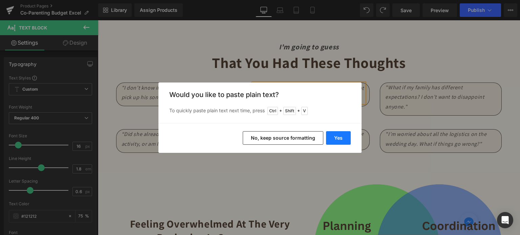
click at [333, 138] on button "Yes" at bounding box center [338, 138] width 25 height 14
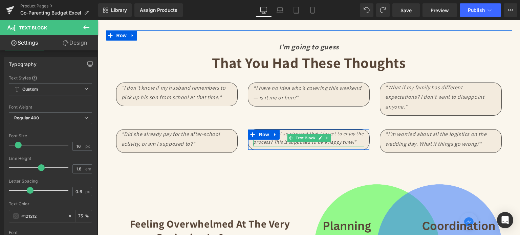
click at [279, 134] on icon ""What if I get so stressed that I forget to enjoy the process? This is supposed…" at bounding box center [308, 138] width 110 height 15
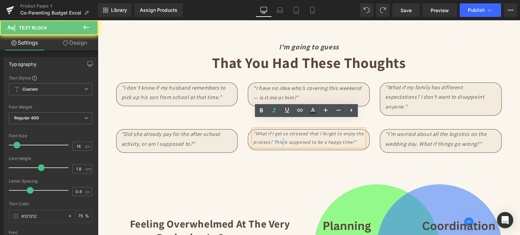
click at [279, 134] on icon ""What if I get so stressed that I forget to enjoy the process? This is supposed…" at bounding box center [308, 138] width 110 height 15
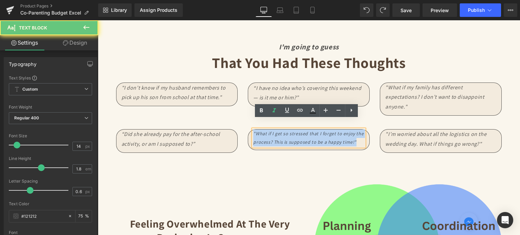
click at [279, 134] on icon ""What if I get so stressed that I forget to enjoy the process? This is supposed…" at bounding box center [308, 138] width 110 height 15
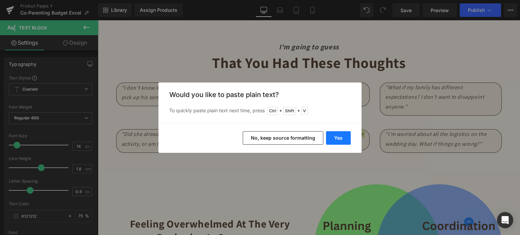
click at [333, 136] on button "Yes" at bounding box center [338, 138] width 25 height 14
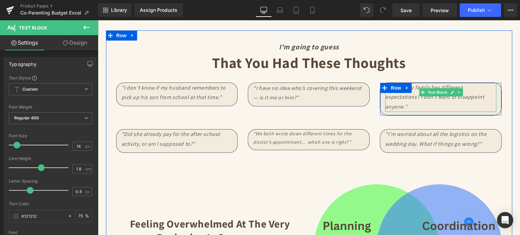
click at [399, 98] on icon ""What if my family has different expectations? I don’t want to disappoint anyon…" at bounding box center [434, 97] width 99 height 27
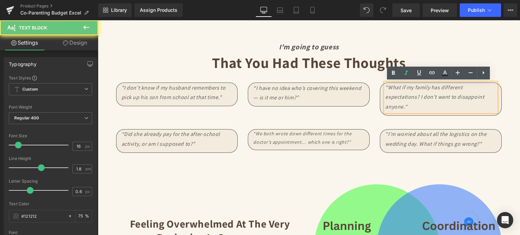
click at [399, 98] on icon ""What if my family has different expectations? I don’t want to disappoint anyon…" at bounding box center [434, 97] width 99 height 27
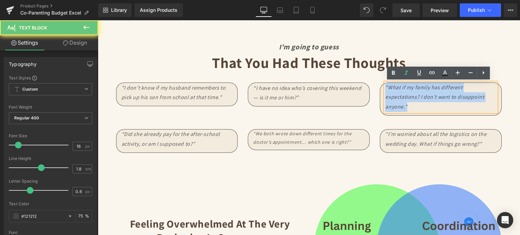
click at [399, 98] on icon ""What if my family has different expectations? I don’t want to disappoint anyon…" at bounding box center [434, 97] width 99 height 27
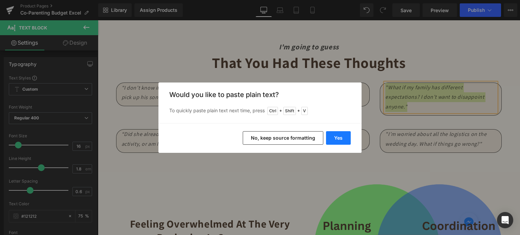
click at [341, 138] on button "Yes" at bounding box center [338, 138] width 25 height 14
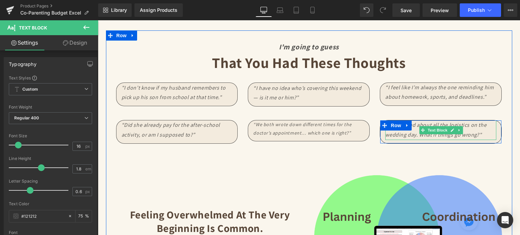
click at [399, 131] on icon ""I’m worried about all the logistics on the wedding day. What if things go wron…" at bounding box center [435, 130] width 101 height 17
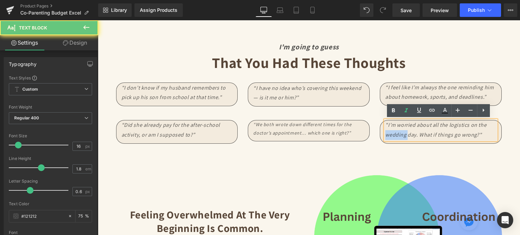
click at [399, 131] on icon ""I’m worried about all the logistics on the wedding day. What if things go wron…" at bounding box center [435, 130] width 101 height 17
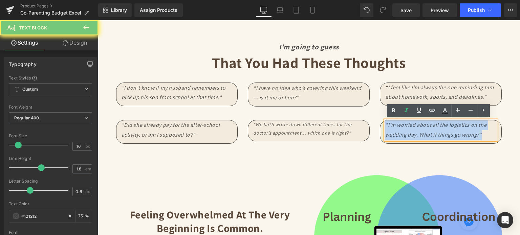
click at [399, 131] on icon ""I’m worried about all the logistics on the wedding day. What if things go wron…" at bounding box center [435, 130] width 101 height 17
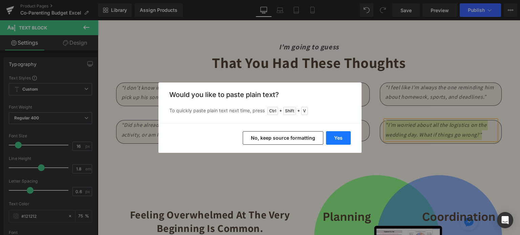
click at [345, 137] on button "Yes" at bounding box center [338, 138] width 25 height 14
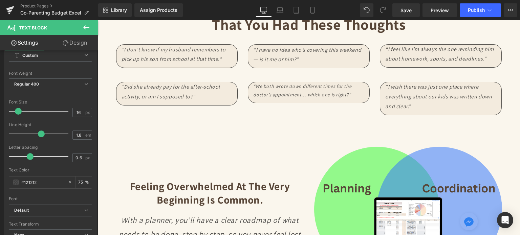
scroll to position [948, 0]
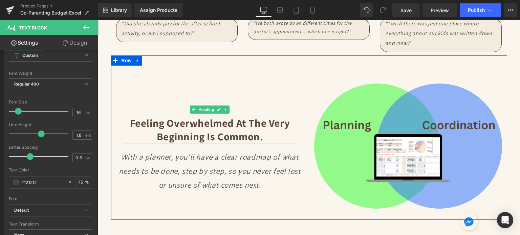
click at [199, 131] on b "Feeling overwhelmed at the very beginning is common." at bounding box center [210, 129] width 160 height 27
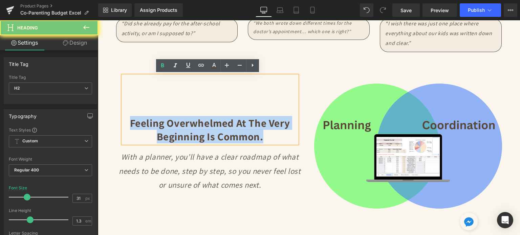
click at [199, 131] on b "Feeling overwhelmed at the very beginning is common." at bounding box center [210, 129] width 160 height 27
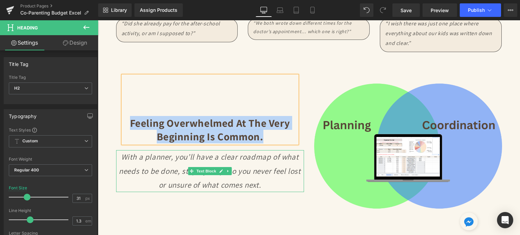
click at [190, 157] on icon "With a planner, you’ll have a clear roadmap of what needs to be done, step by s…" at bounding box center [210, 171] width 182 height 38
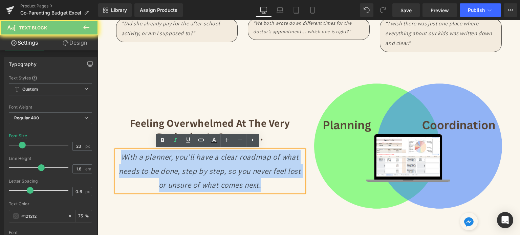
click at [190, 157] on icon "With a planner, you’ll have a clear roadmap of what needs to be done, step by s…" at bounding box center [210, 171] width 182 height 38
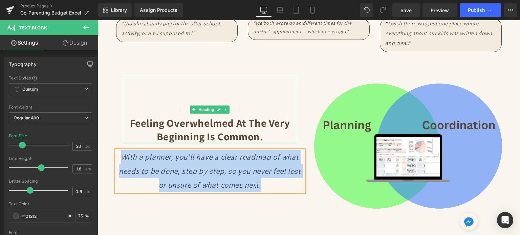
click at [194, 128] on b "Feeling overwhelmed at the very beginning is common." at bounding box center [210, 129] width 160 height 27
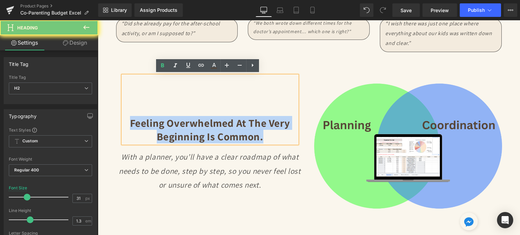
click at [194, 128] on b "Feeling overwhelmed at the very beginning is common." at bounding box center [210, 129] width 160 height 27
paste div
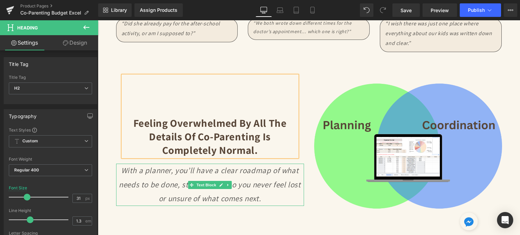
click at [176, 184] on icon "With a planner, you’ll have a clear roadmap of what needs to be done, step by s…" at bounding box center [210, 185] width 182 height 38
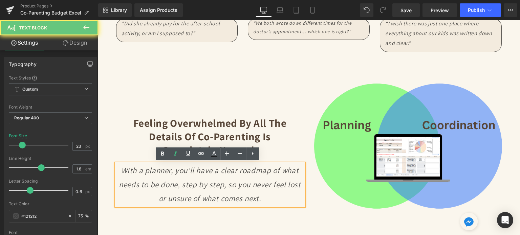
click at [176, 184] on icon "With a planner, you’ll have a clear roadmap of what needs to be done, step by s…" at bounding box center [210, 185] width 182 height 38
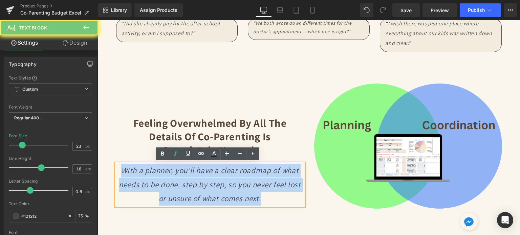
click at [176, 184] on icon "With a planner, you’ll have a clear roadmap of what needs to be done, step by s…" at bounding box center [210, 185] width 182 height 38
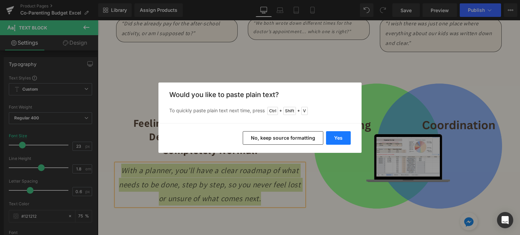
click at [334, 135] on button "Yes" at bounding box center [338, 138] width 25 height 14
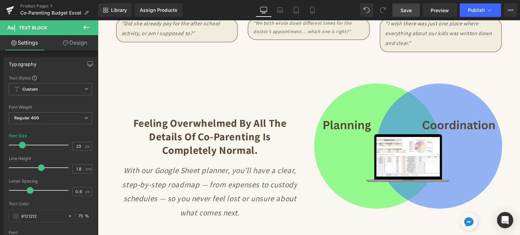
click at [407, 11] on span "Save" at bounding box center [406, 10] width 11 height 7
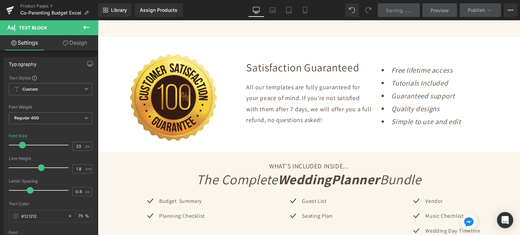
scroll to position [1321, 0]
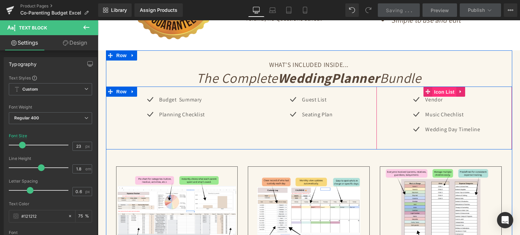
click at [446, 92] on span "Icon List" at bounding box center [445, 92] width 24 height 10
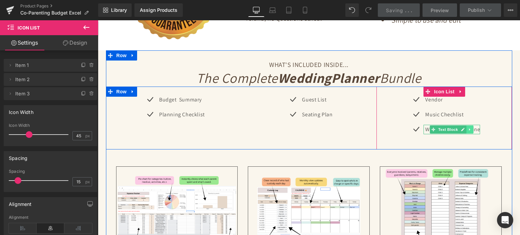
click at [468, 128] on icon at bounding box center [470, 130] width 4 height 4
click at [473, 128] on icon at bounding box center [474, 130] width 4 height 4
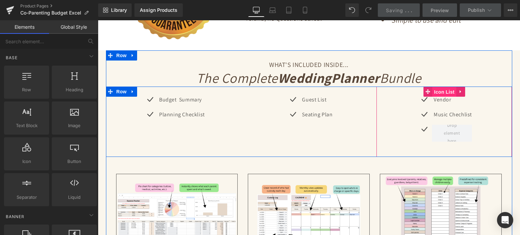
click at [440, 90] on span "Icon List" at bounding box center [445, 92] width 24 height 10
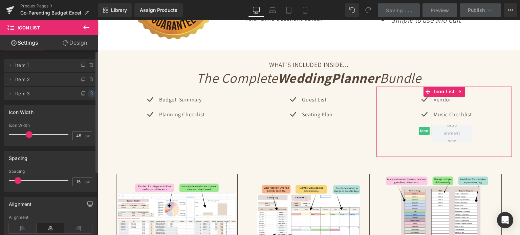
click at [89, 92] on icon at bounding box center [91, 93] width 5 height 5
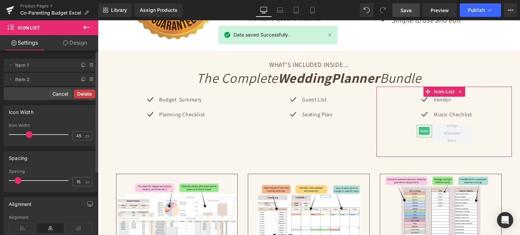
click at [89, 93] on button "Delete" at bounding box center [84, 94] width 21 height 9
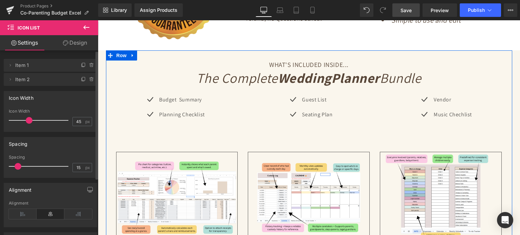
click at [191, 99] on div "Budget Summary Text Block" at bounding box center [181, 100] width 47 height 10
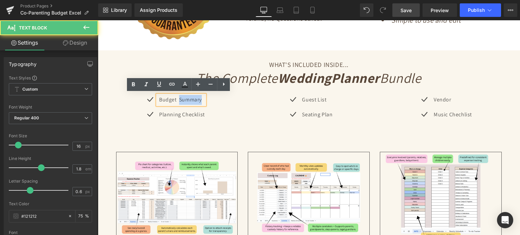
click at [191, 99] on p "Budget Summary" at bounding box center [182, 100] width 46 height 10
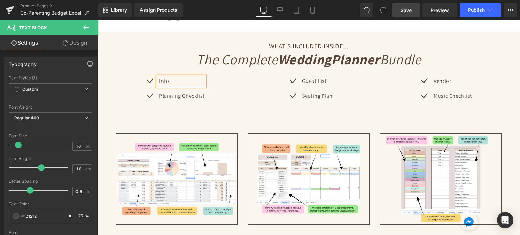
scroll to position [1355, 0]
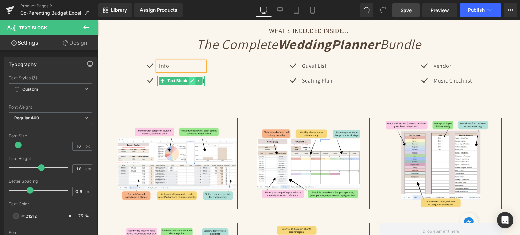
click at [189, 80] on link at bounding box center [192, 81] width 7 height 8
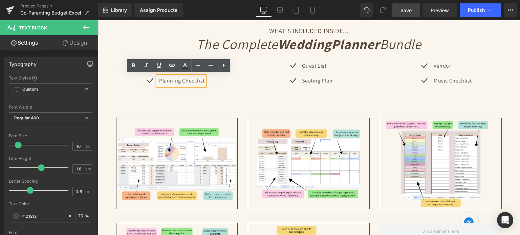
click at [187, 80] on p "Planning Checklist" at bounding box center [182, 81] width 46 height 10
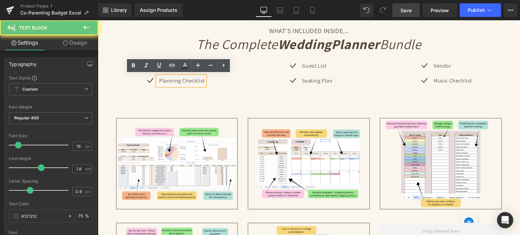
click at [187, 80] on p "Planning Checklist" at bounding box center [182, 81] width 46 height 10
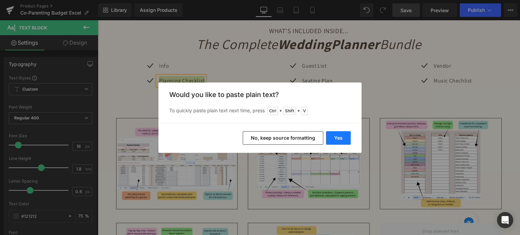
click at [343, 138] on button "Yes" at bounding box center [338, 138] width 25 height 14
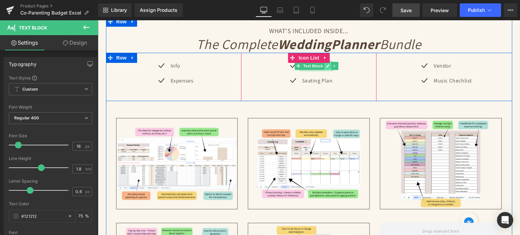
click at [326, 65] on icon at bounding box center [327, 66] width 3 height 3
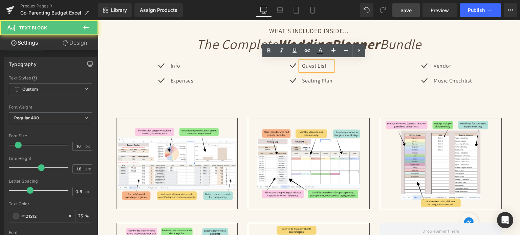
drag, startPoint x: 325, startPoint y: 65, endPoint x: 302, endPoint y: 64, distance: 22.7
click at [302, 64] on p "Guest List" at bounding box center [317, 66] width 30 height 10
drag, startPoint x: 301, startPoint y: 64, endPoint x: 327, endPoint y: 67, distance: 26.0
click at [327, 67] on p "Guest List" at bounding box center [317, 66] width 30 height 10
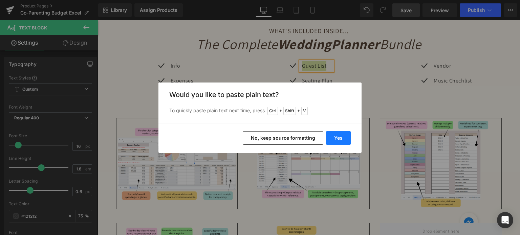
click at [337, 136] on button "Yes" at bounding box center [338, 138] width 25 height 14
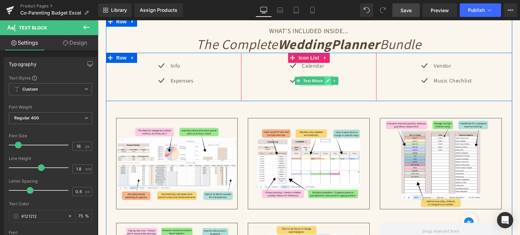
click at [326, 79] on icon at bounding box center [327, 80] width 3 height 3
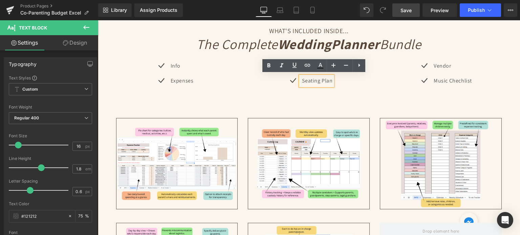
click at [324, 79] on p "Seating Plan" at bounding box center [317, 81] width 30 height 10
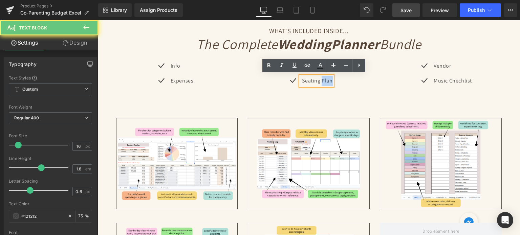
click at [324, 79] on p "Seating Plan" at bounding box center [317, 81] width 30 height 10
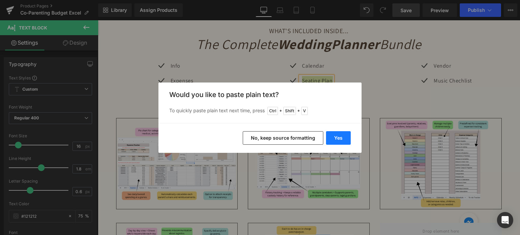
drag, startPoint x: 336, startPoint y: 138, endPoint x: 238, endPoint y: 121, distance: 99.0
click at [336, 138] on button "Yes" at bounding box center [338, 138] width 25 height 14
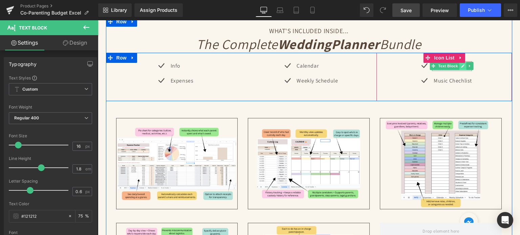
click at [460, 65] on link at bounding box center [463, 66] width 7 height 8
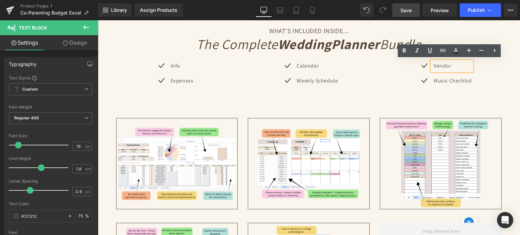
click at [456, 65] on p "Vendor" at bounding box center [453, 66] width 38 height 10
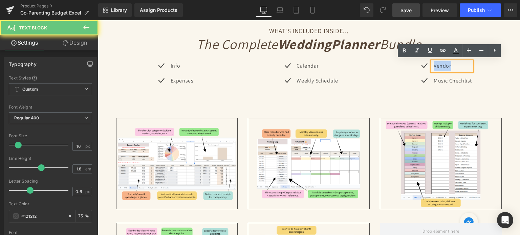
click at [456, 65] on p "Vendor" at bounding box center [453, 66] width 38 height 10
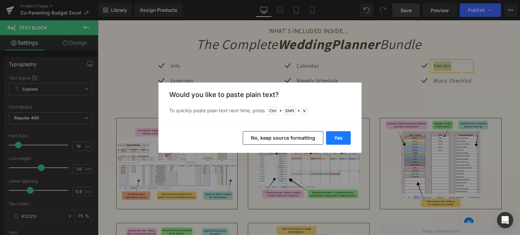
drag, startPoint x: 238, startPoint y: 120, endPoint x: 336, endPoint y: 140, distance: 100.1
click at [336, 140] on button "Yes" at bounding box center [338, 138] width 25 height 14
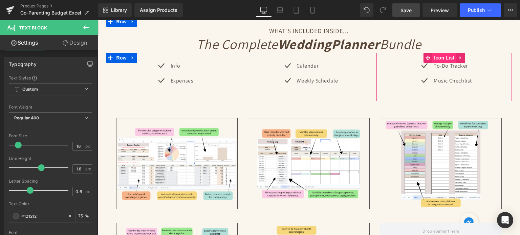
click at [447, 56] on span "Icon List" at bounding box center [445, 58] width 24 height 10
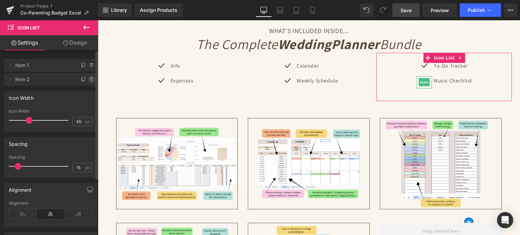
click at [91, 79] on icon at bounding box center [91, 79] width 0 height 1
click at [88, 80] on button "Delete" at bounding box center [84, 80] width 21 height 9
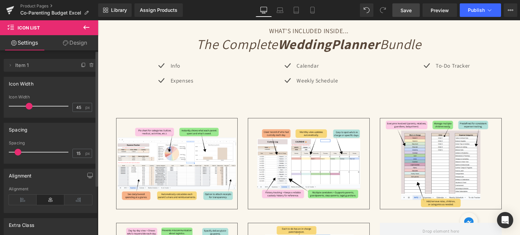
click at [401, 12] on span "Save" at bounding box center [406, 10] width 11 height 7
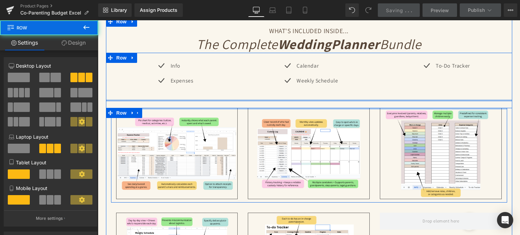
drag, startPoint x: 281, startPoint y: 112, endPoint x: 284, endPoint y: 98, distance: 14.5
click at [284, 98] on div "WHAT'S INCLUDED INSIDE... Heading The Complete Wedding Planner Bundle Heading I…" at bounding box center [309, 169] width 406 height 285
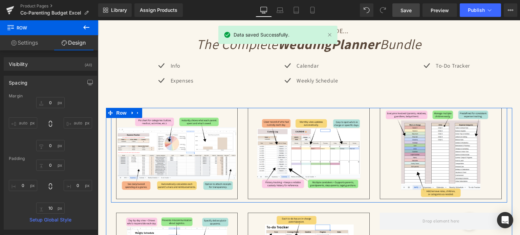
drag, startPoint x: 410, startPoint y: 5, endPoint x: 266, endPoint y: 8, distance: 143.3
click at [410, 5] on link "Save" at bounding box center [406, 10] width 27 height 14
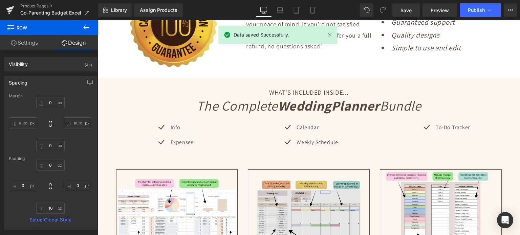
scroll to position [1287, 0]
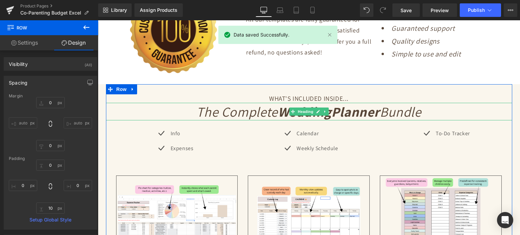
click at [280, 112] on strong "Wedding" at bounding box center [305, 112] width 54 height 18
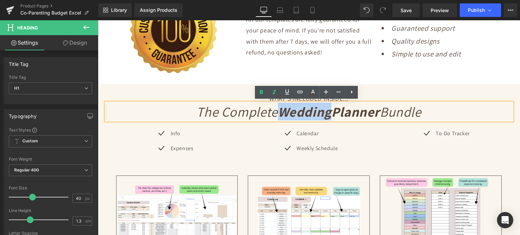
drag, startPoint x: 276, startPoint y: 109, endPoint x: 325, endPoint y: 109, distance: 48.8
click at [325, 109] on strong "Wedding" at bounding box center [305, 112] width 54 height 18
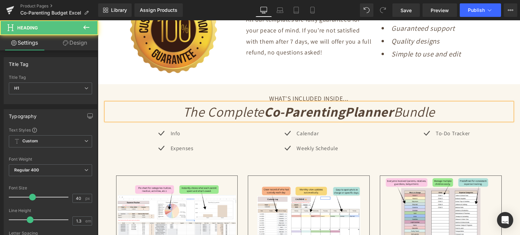
drag, startPoint x: 392, startPoint y: 111, endPoint x: 438, endPoint y: 108, distance: 45.5
click at [438, 108] on h1 "The Complete Co-Parenting Planner Bundle" at bounding box center [309, 112] width 406 height 18
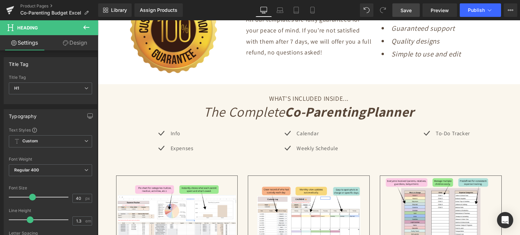
click at [406, 9] on span "Save" at bounding box center [406, 10] width 11 height 7
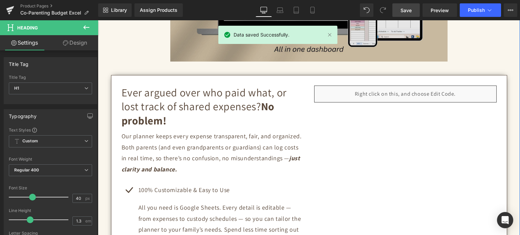
scroll to position [271, 0]
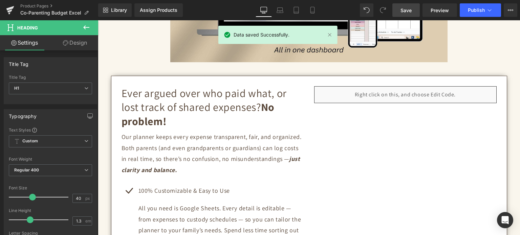
click at [418, 9] on link "Save" at bounding box center [406, 10] width 27 height 14
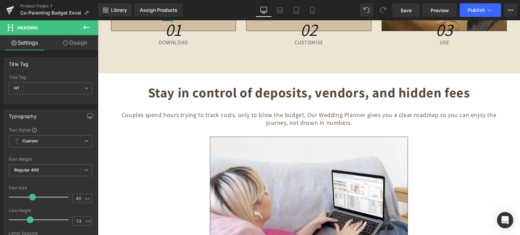
scroll to position [2154, 0]
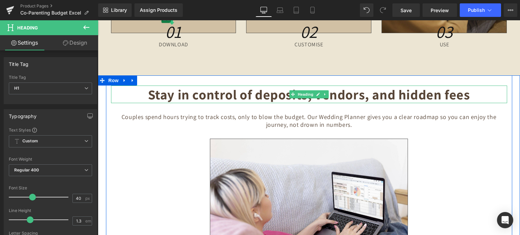
click at [260, 90] on b "Stay in control of deposits, vendors, and hidden fees" at bounding box center [309, 95] width 322 height 18
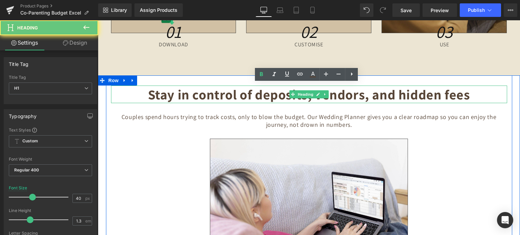
click at [260, 90] on b "Stay in control of deposits, vendors, and hidden fees" at bounding box center [309, 95] width 322 height 18
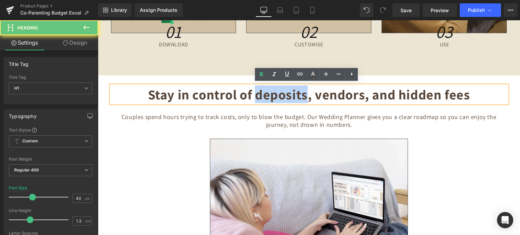
click at [260, 90] on b "Stay in control of deposits, vendors, and hidden fees" at bounding box center [309, 95] width 322 height 18
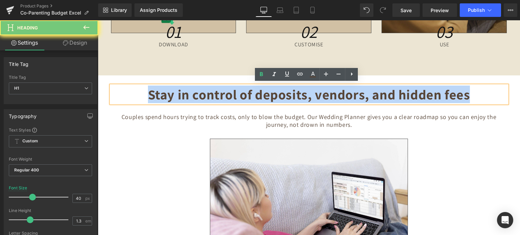
paste div
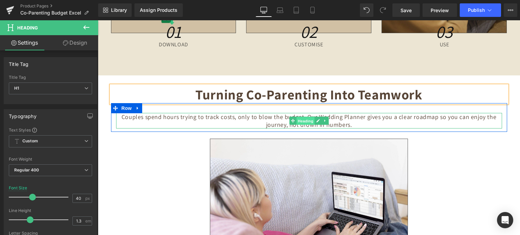
click at [297, 118] on span "Heading" at bounding box center [305, 121] width 18 height 8
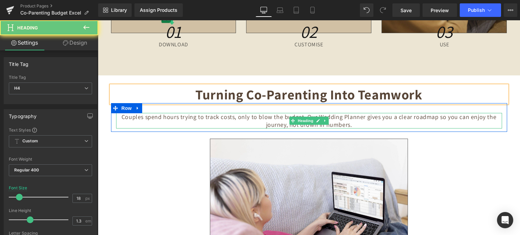
click at [286, 117] on h4 "Couples spend hours trying to track costs, only to blow the budget. Our Wedding…" at bounding box center [309, 121] width 386 height 16
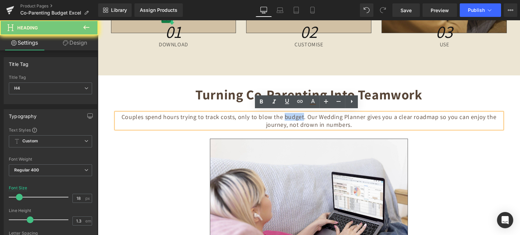
click at [286, 117] on h4 "Couples spend hours trying to track costs, only to blow the budget. Our Wedding…" at bounding box center [309, 121] width 386 height 16
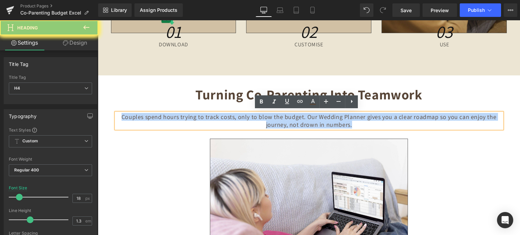
click at [286, 117] on h4 "Couples spend hours trying to track costs, only to blow the budget. Our Wedding…" at bounding box center [309, 121] width 386 height 16
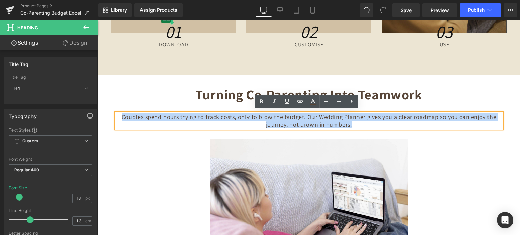
paste div
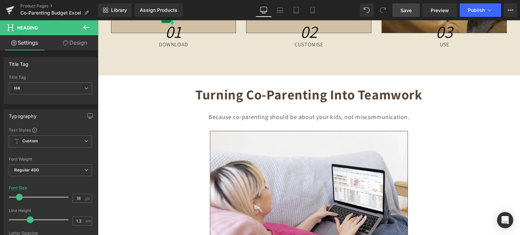
drag, startPoint x: 405, startPoint y: 8, endPoint x: 202, endPoint y: 72, distance: 213.0
click at [405, 8] on span "Save" at bounding box center [406, 10] width 11 height 7
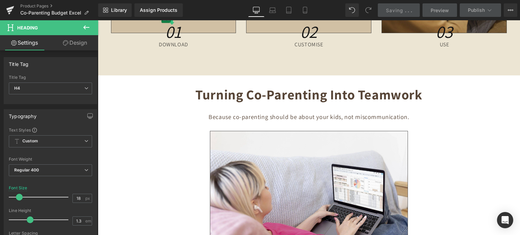
scroll to position [2357, 0]
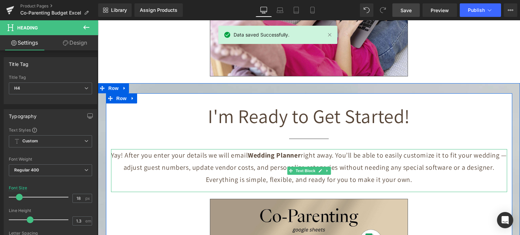
click at [238, 165] on p "Yay! After you enter your details we will email Wedding Planner right away. You…" at bounding box center [309, 167] width 396 height 37
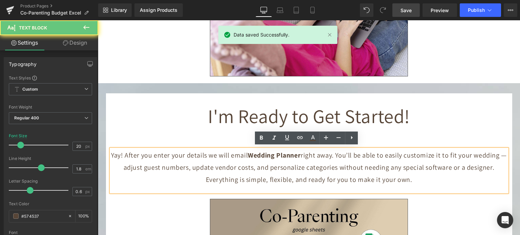
click at [238, 165] on p "Yay! After you enter your details we will email Wedding Planner right away. You…" at bounding box center [309, 167] width 396 height 37
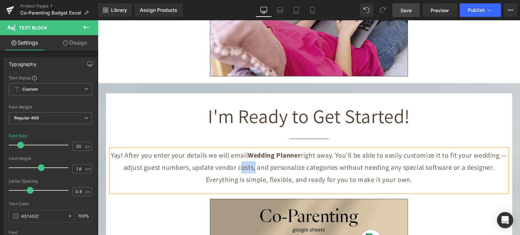
click at [359, 168] on p "Yay! After you enter your details we will email Wedding Planner right away. You…" at bounding box center [309, 167] width 396 height 37
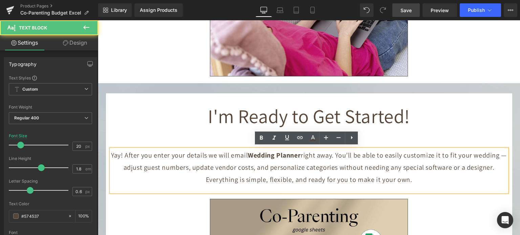
drag, startPoint x: 408, startPoint y: 181, endPoint x: 335, endPoint y: 149, distance: 79.7
click at [335, 149] on p "Yay! After you enter your details we will email Wedding Planner right away. You…" at bounding box center [309, 167] width 396 height 37
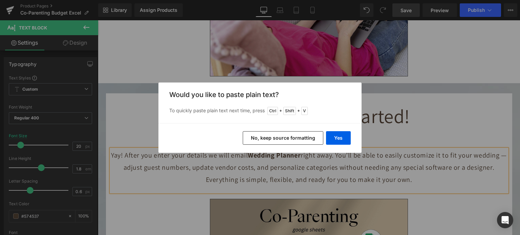
click at [299, 139] on button "No, keep source formatting" at bounding box center [283, 138] width 81 height 14
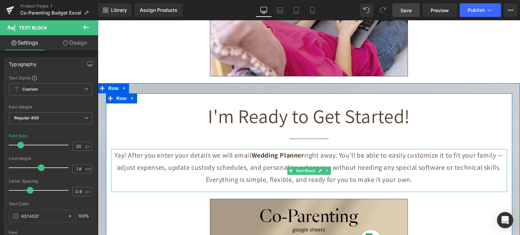
click at [257, 154] on b "Wedding Planner" at bounding box center [278, 155] width 53 height 9
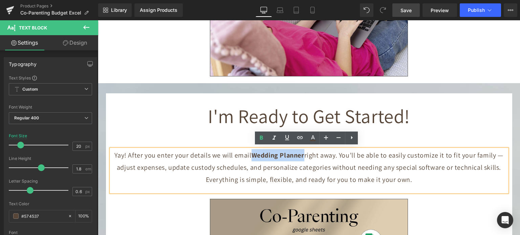
drag, startPoint x: 249, startPoint y: 152, endPoint x: 302, endPoint y: 154, distance: 53.2
click at [302, 154] on p "Yay! After you enter your details we will email Wedding Planner right away. You…" at bounding box center [309, 167] width 396 height 37
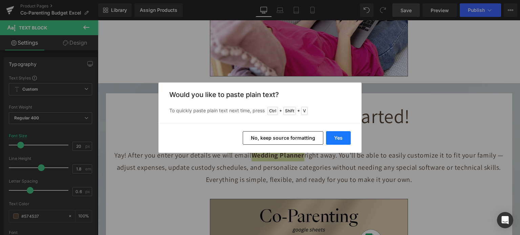
click at [329, 142] on button "Yes" at bounding box center [338, 138] width 25 height 14
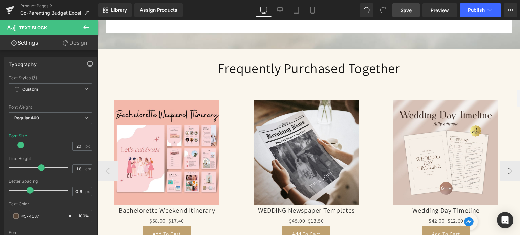
scroll to position [2831, 0]
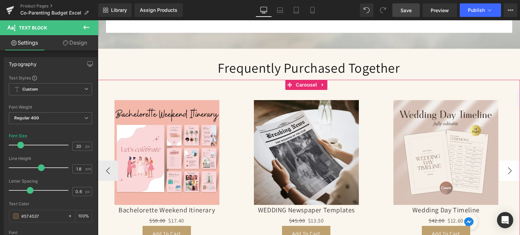
click at [504, 169] on button "›" at bounding box center [510, 171] width 20 height 20
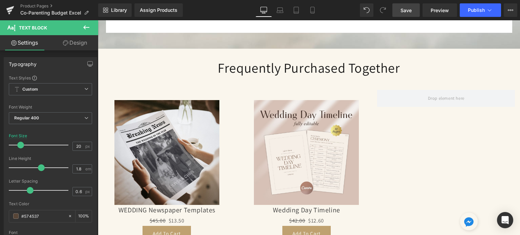
click at [411, 8] on span "Save" at bounding box center [406, 10] width 11 height 7
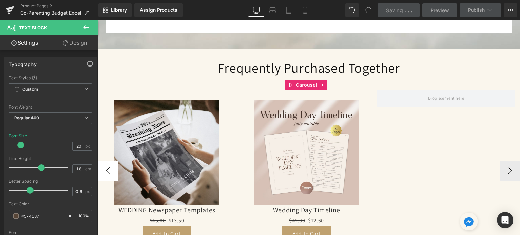
click at [107, 164] on button "‹" at bounding box center [108, 171] width 20 height 20
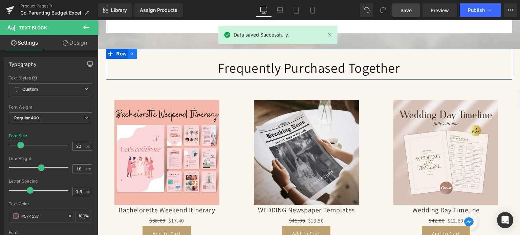
click at [132, 53] on icon at bounding box center [132, 54] width 1 height 3
click at [148, 52] on icon at bounding box center [150, 53] width 5 height 5
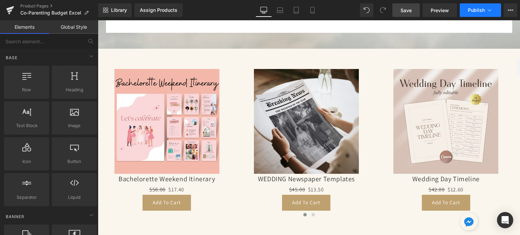
click at [481, 11] on span "Publish" at bounding box center [476, 9] width 17 height 5
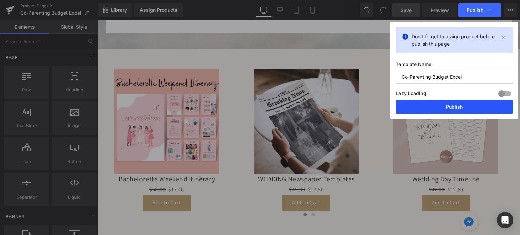
click at [442, 105] on button "Publish" at bounding box center [454, 107] width 117 height 14
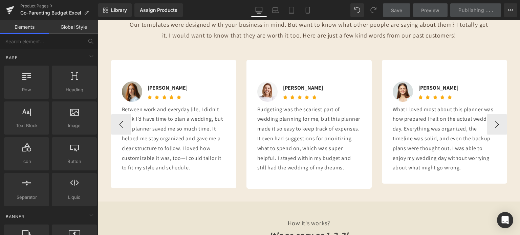
scroll to position [1815, 0]
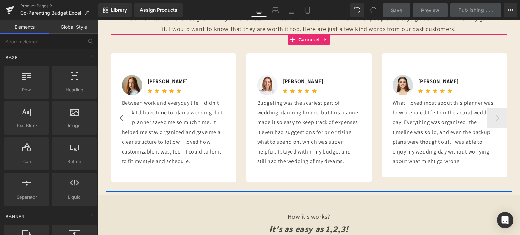
click at [122, 117] on button "‹" at bounding box center [121, 118] width 20 height 20
click at [497, 112] on button "›" at bounding box center [497, 118] width 20 height 20
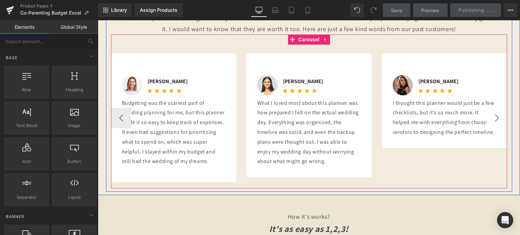
click at [496, 115] on button "›" at bounding box center [497, 118] width 20 height 20
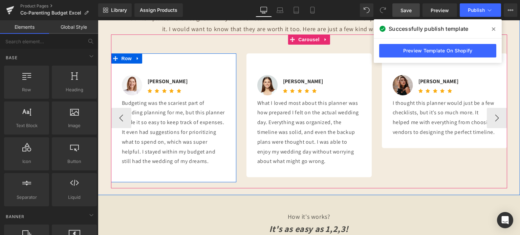
click at [195, 160] on p "Budgeting was the scariest part of wedding planning for me, but this planner ma…" at bounding box center [174, 133] width 104 height 68
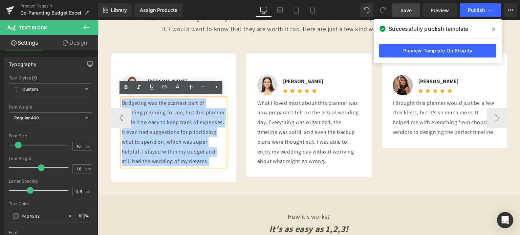
drag, startPoint x: 196, startPoint y: 161, endPoint x: 116, endPoint y: 101, distance: 100.5
click at [117, 101] on div "Image [PERSON_NAME] Text Block Icon Icon Icon Icon Icon Icon List Hoz Icon List…" at bounding box center [174, 115] width 114 height 102
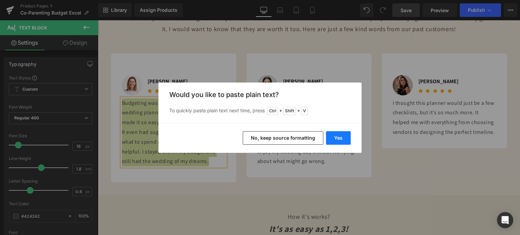
click at [339, 138] on button "Yes" at bounding box center [338, 138] width 25 height 14
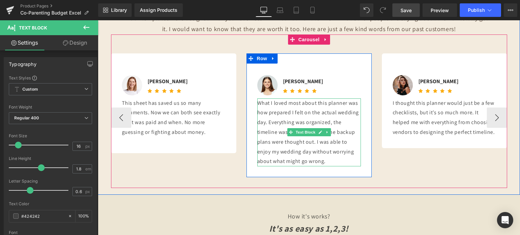
click at [263, 108] on p "What I loved most about this planner was how prepared I felt on the actual wedd…" at bounding box center [309, 133] width 104 height 68
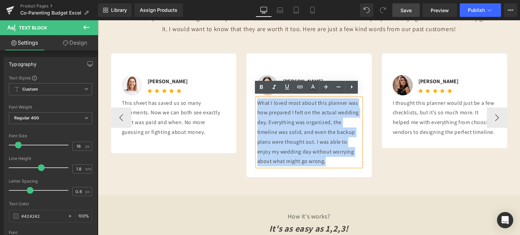
drag, startPoint x: 325, startPoint y: 162, endPoint x: 252, endPoint y: 104, distance: 92.9
click at [252, 104] on div "Image [PERSON_NAME] Text Block Icon Icon Icon Icon Icon Icon List Hoz Icon List…" at bounding box center [309, 115] width 114 height 102
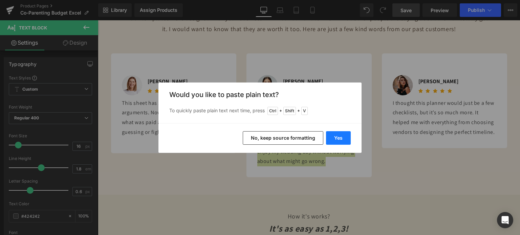
click at [335, 138] on button "Yes" at bounding box center [338, 138] width 25 height 14
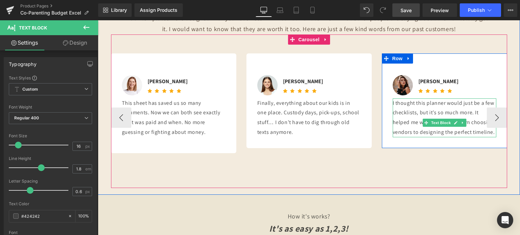
click at [404, 124] on p "I thought this planner would just be a few checklists, but it’s so much more. I…" at bounding box center [445, 118] width 104 height 39
click at [403, 123] on p "I thought this planner would just be a few checklists, but it’s so much more. I…" at bounding box center [445, 118] width 104 height 39
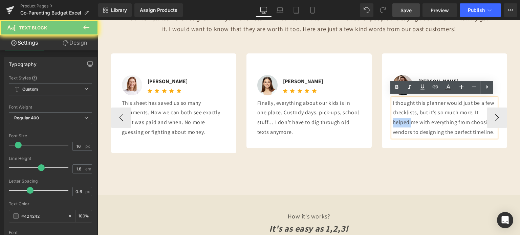
click at [403, 123] on p "I thought this planner would just be a few checklists, but it’s so much more. I…" at bounding box center [445, 118] width 104 height 39
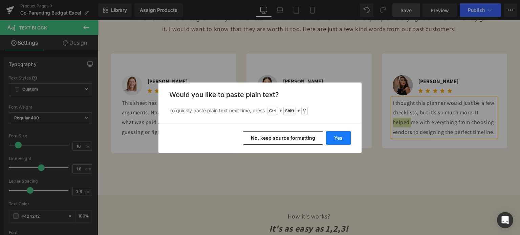
click at [333, 139] on button "Yes" at bounding box center [338, 138] width 25 height 14
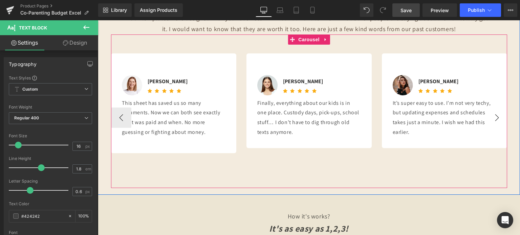
click at [494, 115] on button "›" at bounding box center [497, 118] width 20 height 20
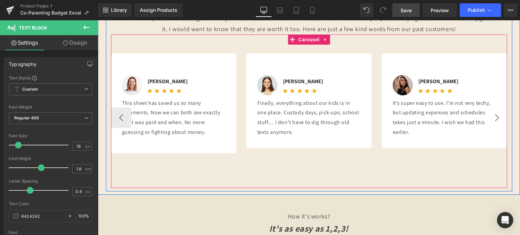
click at [495, 114] on button "›" at bounding box center [497, 118] width 20 height 20
click at [496, 114] on button "›" at bounding box center [497, 118] width 20 height 20
click at [114, 117] on button "‹" at bounding box center [121, 118] width 20 height 20
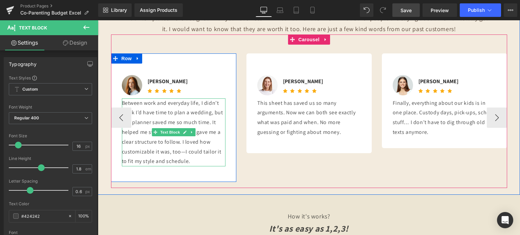
click at [144, 115] on p "Between work and everyday life, I didn’t think I’d have time to plan a wedding,…" at bounding box center [174, 133] width 104 height 68
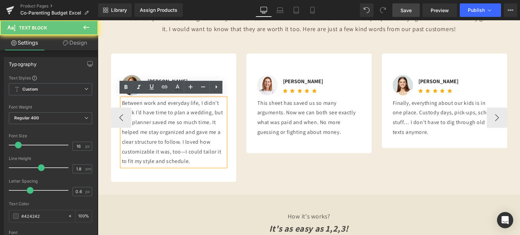
click at [144, 115] on p "Between work and everyday life, I didn’t think I’d have time to plan a wedding,…" at bounding box center [174, 133] width 104 height 68
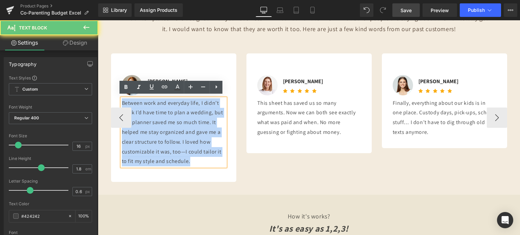
click at [144, 115] on p "Between work and everyday life, I didn’t think I’d have time to plan a wedding,…" at bounding box center [174, 133] width 104 height 68
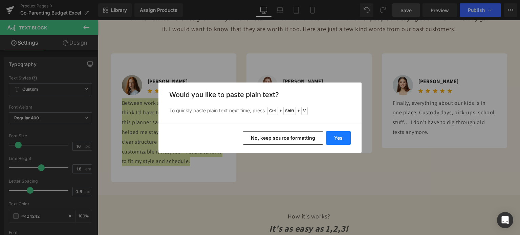
click at [332, 137] on button "Yes" at bounding box center [338, 138] width 25 height 14
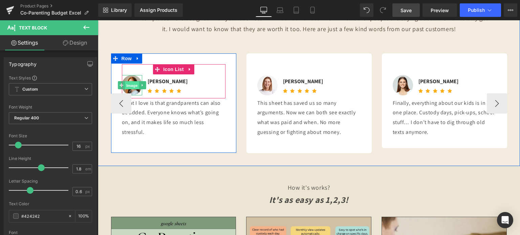
click at [128, 82] on span "Image" at bounding box center [132, 86] width 14 height 8
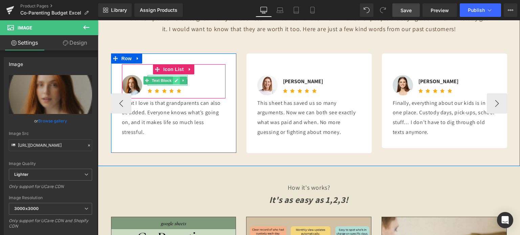
click at [175, 81] on icon at bounding box center [177, 81] width 4 height 4
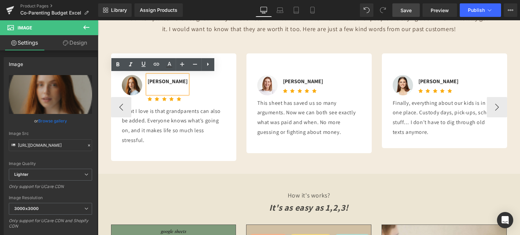
click at [169, 81] on div "[PERSON_NAME]" at bounding box center [168, 84] width 40 height 19
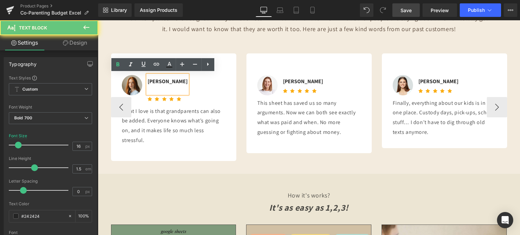
click at [169, 81] on div "[PERSON_NAME]" at bounding box center [168, 84] width 40 height 19
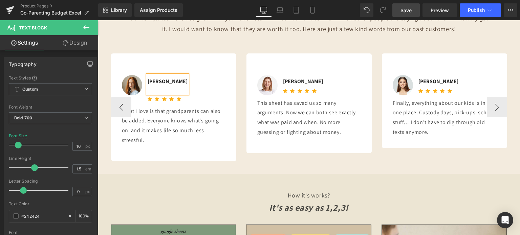
click at [155, 85] on div "[PERSON_NAME]" at bounding box center [168, 84] width 40 height 19
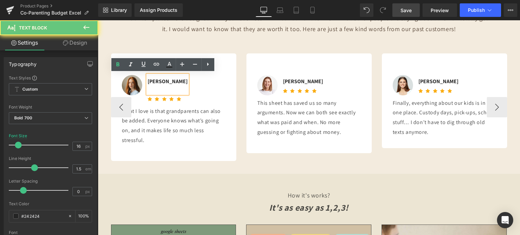
click at [166, 82] on div "[PERSON_NAME]" at bounding box center [168, 84] width 40 height 19
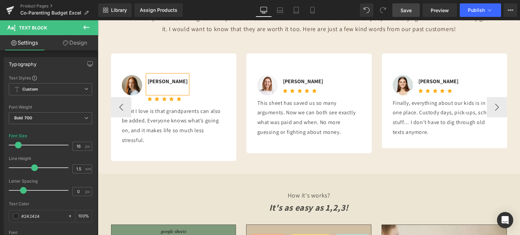
click at [131, 59] on div "Image [PERSON_NAME] Text Block Icon Icon Icon Icon Icon Icon List Hoz Icon List…" at bounding box center [173, 107] width 125 height 107
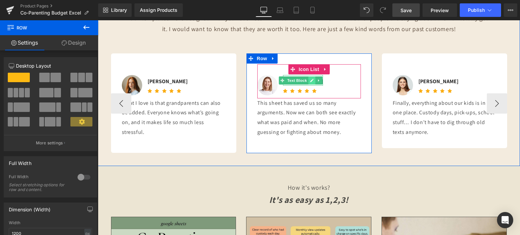
click at [313, 78] on link at bounding box center [312, 81] width 7 height 8
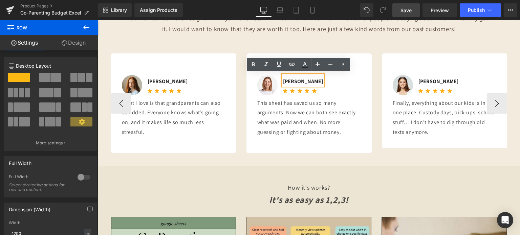
click at [304, 78] on div "[PERSON_NAME]" at bounding box center [303, 80] width 40 height 11
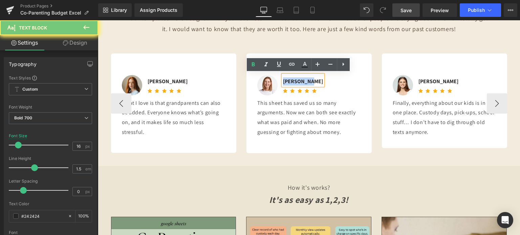
click at [304, 78] on div "[PERSON_NAME]" at bounding box center [303, 80] width 40 height 11
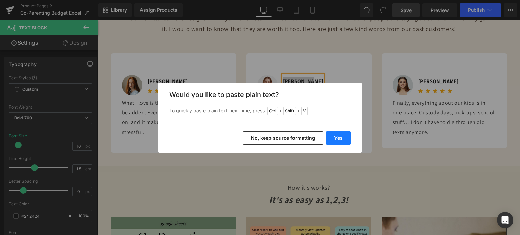
click at [336, 135] on button "Yes" at bounding box center [338, 138] width 25 height 14
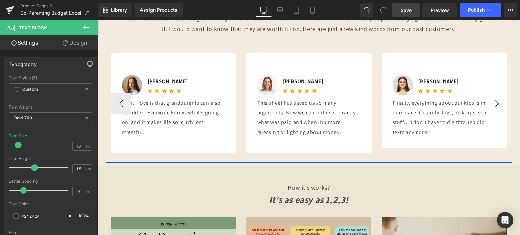
click at [503, 100] on button "›" at bounding box center [497, 103] width 20 height 20
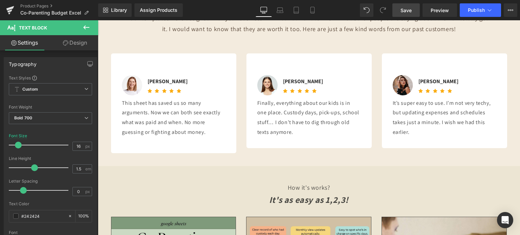
click at [409, 9] on span "Save" at bounding box center [406, 10] width 11 height 7
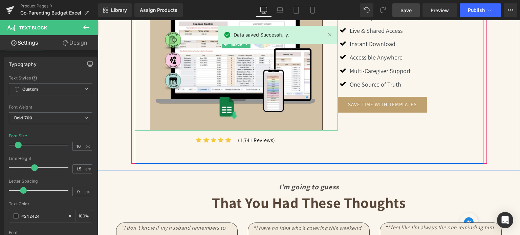
scroll to position [711, 0]
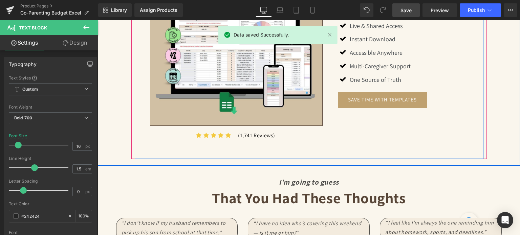
click at [245, 135] on p "(1,741 Reviews)" at bounding box center [285, 136] width 95 height 10
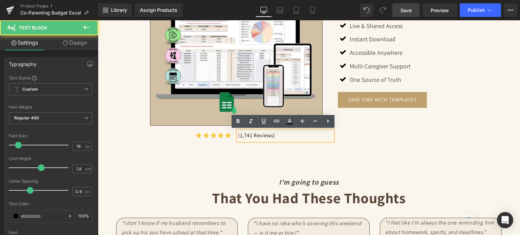
click at [243, 135] on p "(1,741 Reviews)" at bounding box center [285, 136] width 95 height 10
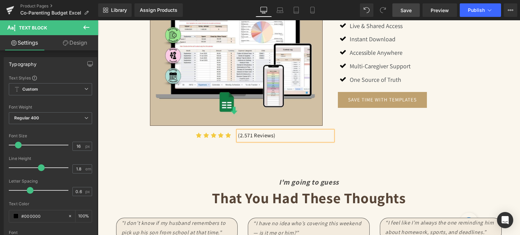
click at [408, 14] on link "Save" at bounding box center [406, 10] width 27 height 14
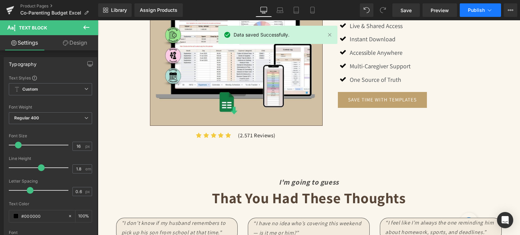
click at [473, 9] on span "Publish" at bounding box center [476, 9] width 17 height 5
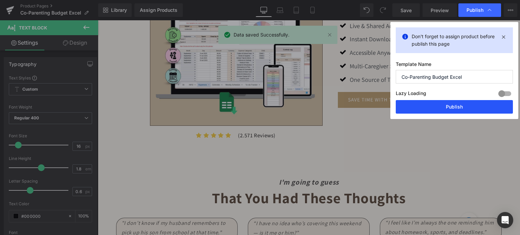
click at [453, 105] on button "Publish" at bounding box center [454, 107] width 117 height 14
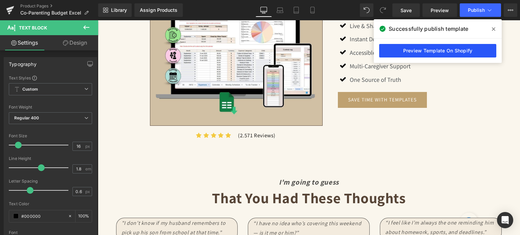
click at [437, 54] on link "Preview Template On Shopify" at bounding box center [437, 51] width 117 height 14
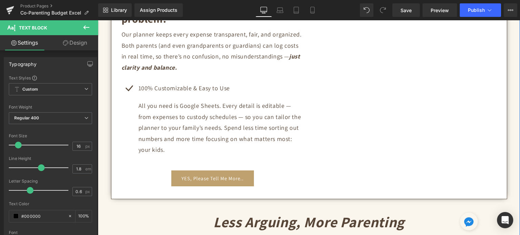
scroll to position [305, 0]
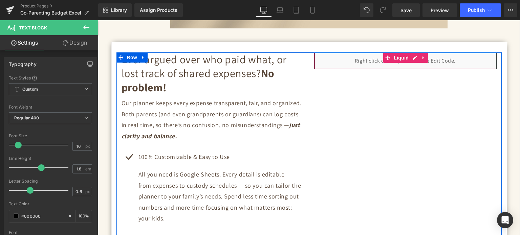
click at [421, 64] on div "Liquid" at bounding box center [405, 61] width 183 height 17
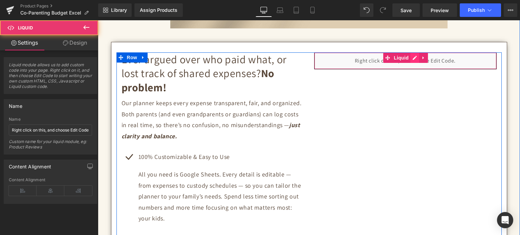
click at [413, 59] on div "Liquid" at bounding box center [405, 61] width 183 height 17
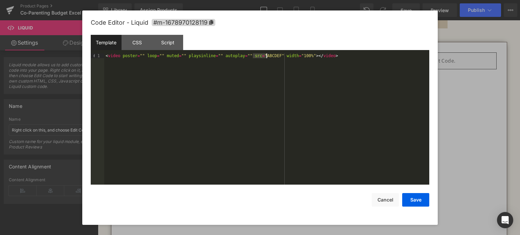
drag, startPoint x: 253, startPoint y: 56, endPoint x: 266, endPoint y: 58, distance: 13.1
click at [266, 58] on div "< video poster = "" loop = "" muted = "" playsinline = "" autoplay = "" src = "…" at bounding box center [266, 125] width 325 height 142
click at [413, 198] on button "Save" at bounding box center [415, 200] width 27 height 14
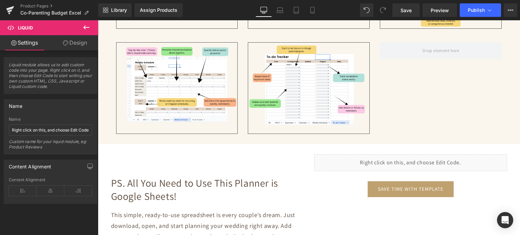
scroll to position [1626, 0]
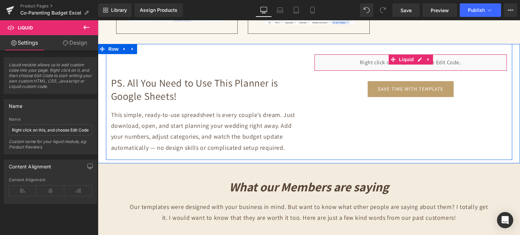
click at [416, 57] on div "Liquid" at bounding box center [410, 62] width 193 height 17
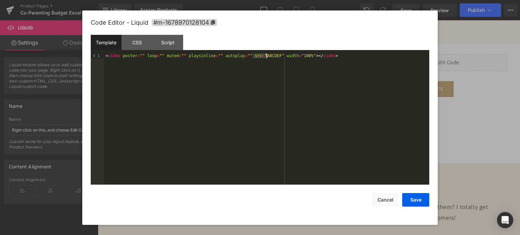
drag, startPoint x: 253, startPoint y: 56, endPoint x: 266, endPoint y: 56, distance: 12.2
click at [266, 56] on div "< video poster = "" loop = "" muted = "" playsinline = "" autoplay = "" src = "…" at bounding box center [266, 125] width 325 height 142
click at [423, 197] on button "Save" at bounding box center [415, 200] width 27 height 14
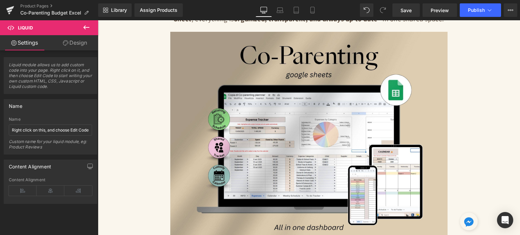
scroll to position [0, 0]
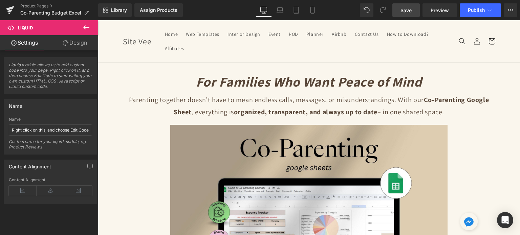
click at [402, 8] on span "Save" at bounding box center [406, 10] width 11 height 7
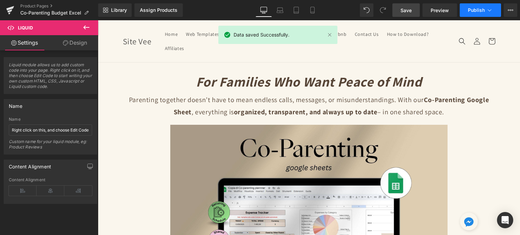
click at [476, 5] on button "Publish" at bounding box center [480, 10] width 41 height 14
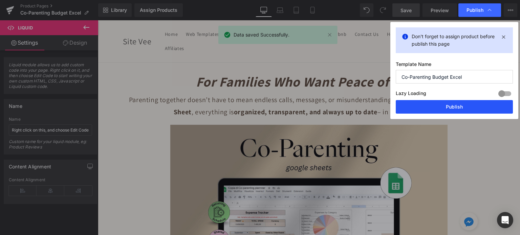
click at [443, 108] on button "Publish" at bounding box center [454, 107] width 117 height 14
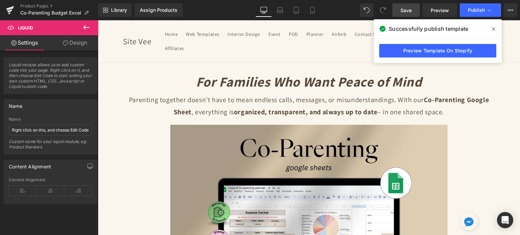
click at [491, 28] on span at bounding box center [493, 29] width 11 height 11
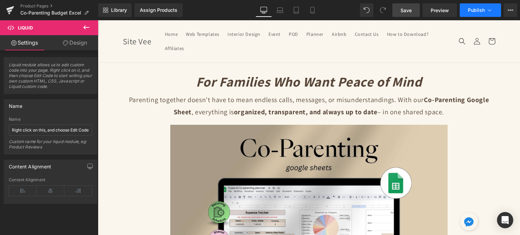
click at [475, 13] on button "Publish" at bounding box center [480, 10] width 41 height 14
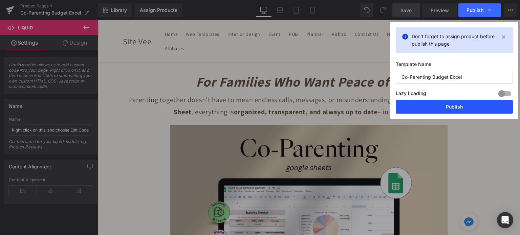
click at [449, 108] on button "Publish" at bounding box center [454, 107] width 117 height 14
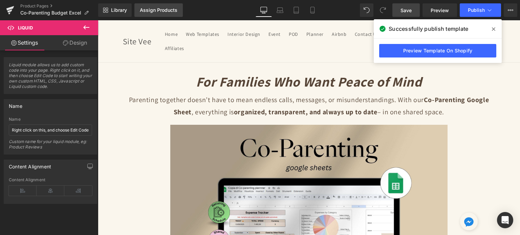
click at [155, 13] on link "Assign Products" at bounding box center [158, 10] width 48 height 14
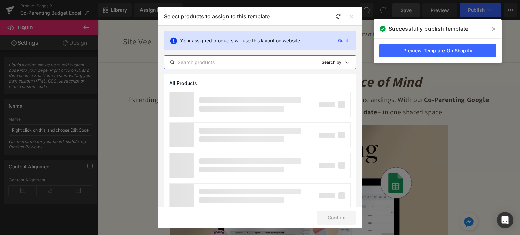
click at [222, 59] on input "text" at bounding box center [240, 62] width 152 height 8
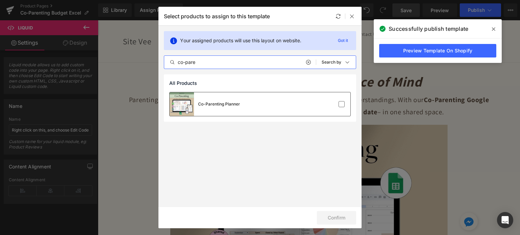
type input "co-pare"
click at [236, 109] on div "Co-Parenting Planner" at bounding box center [205, 104] width 70 height 24
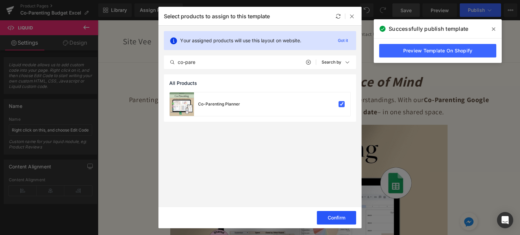
click at [339, 223] on button "Confirm" at bounding box center [336, 218] width 39 height 14
click at [495, 28] on icon at bounding box center [493, 28] width 3 height 5
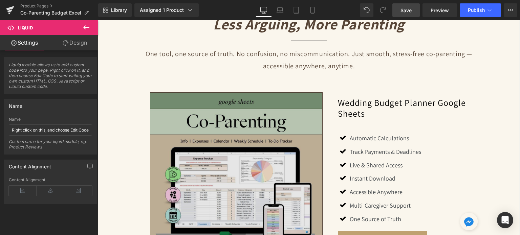
scroll to position [576, 0]
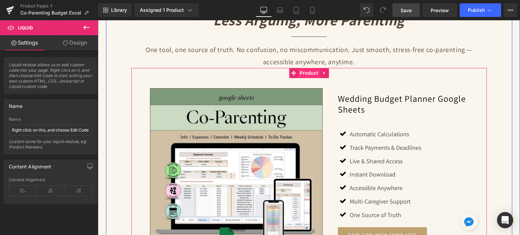
click at [304, 74] on span "Product" at bounding box center [309, 73] width 22 height 10
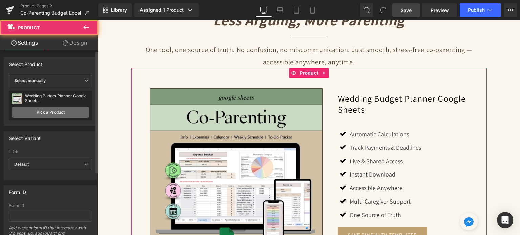
click at [27, 113] on link "Pick a Product" at bounding box center [51, 112] width 78 height 11
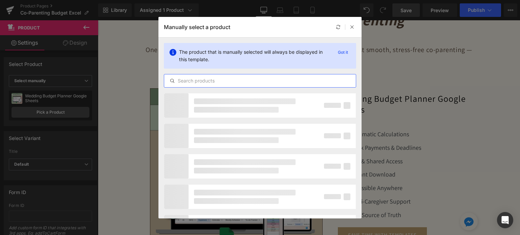
click at [207, 81] on input "text" at bounding box center [260, 81] width 192 height 8
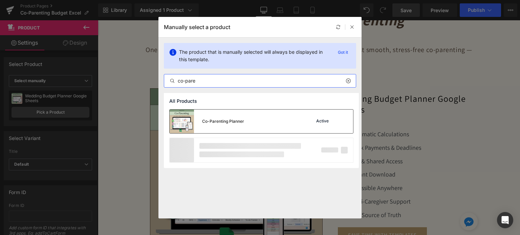
type input "co-pare"
click at [229, 121] on div "Co-Parenting Planner" at bounding box center [223, 122] width 42 height 6
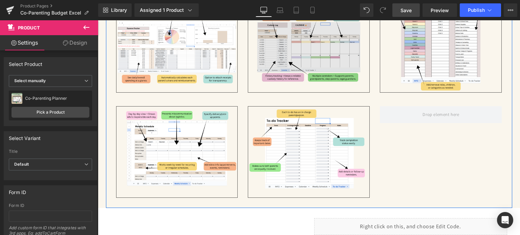
scroll to position [1626, 0]
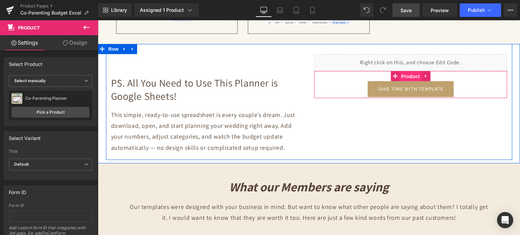
click at [408, 76] on span "Product" at bounding box center [411, 76] width 22 height 10
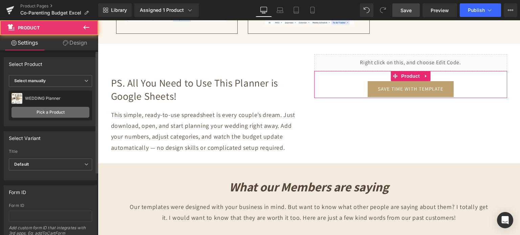
click at [38, 108] on link "Pick a Product" at bounding box center [51, 112] width 78 height 11
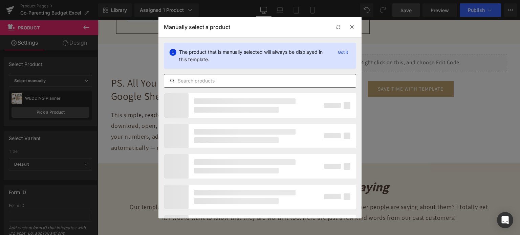
click at [190, 82] on input "text" at bounding box center [260, 81] width 192 height 8
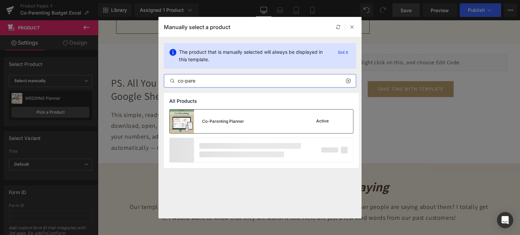
type input "co-pare"
click at [241, 114] on div "Co-Parenting Planner" at bounding box center [207, 122] width 75 height 24
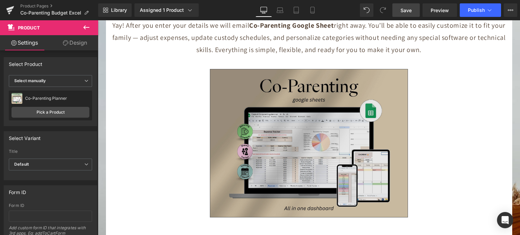
scroll to position [2541, 0]
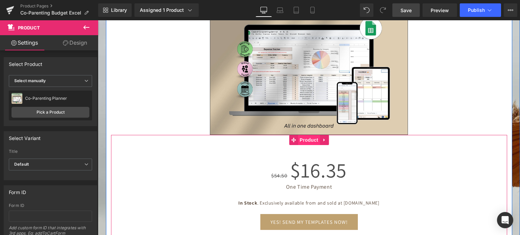
click at [306, 142] on span "Product" at bounding box center [309, 140] width 22 height 10
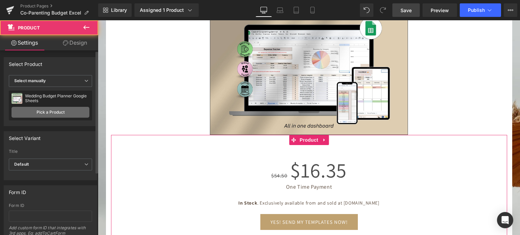
click at [74, 111] on link "Pick a Product" at bounding box center [51, 112] width 78 height 11
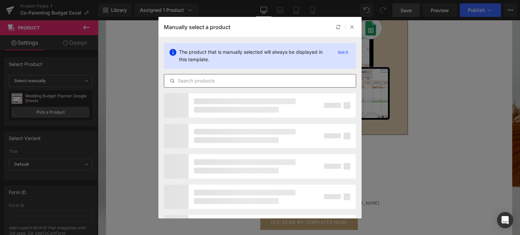
click at [180, 85] on input "text" at bounding box center [260, 81] width 192 height 8
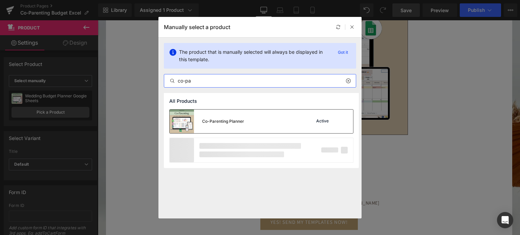
type input "co-pa"
click at [225, 120] on div "Co-Parenting Planner" at bounding box center [223, 122] width 42 height 6
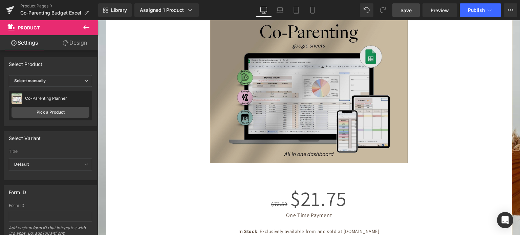
scroll to position [2507, 0]
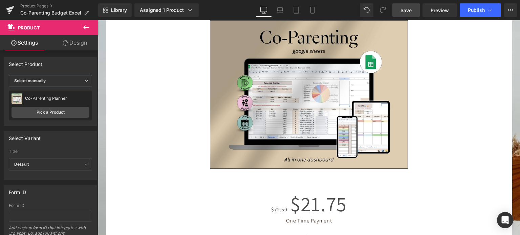
click at [409, 9] on span "Save" at bounding box center [406, 10] width 11 height 7
click at [477, 5] on button "Publish" at bounding box center [480, 10] width 41 height 14
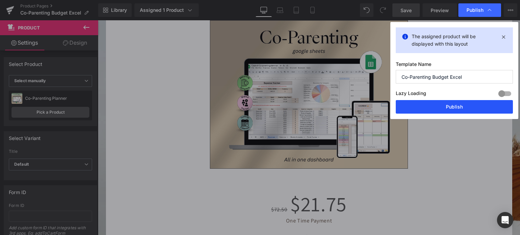
drag, startPoint x: 470, startPoint y: 110, endPoint x: 372, endPoint y: 90, distance: 100.1
click at [470, 110] on button "Publish" at bounding box center [454, 107] width 117 height 14
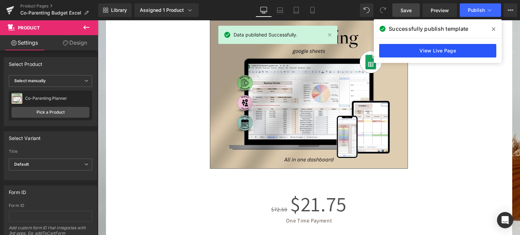
click at [431, 49] on link "View Live Page" at bounding box center [437, 51] width 117 height 14
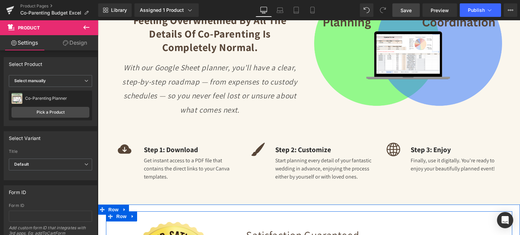
scroll to position [1050, 0]
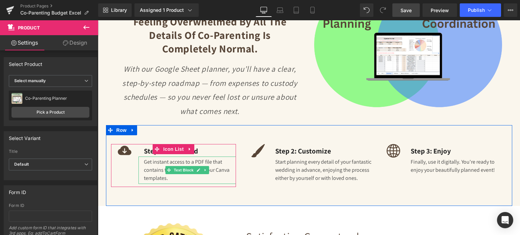
click at [154, 164] on div "Get instant access to a PDF file that contains the direct links to your Canva t…" at bounding box center [188, 170] width 98 height 27
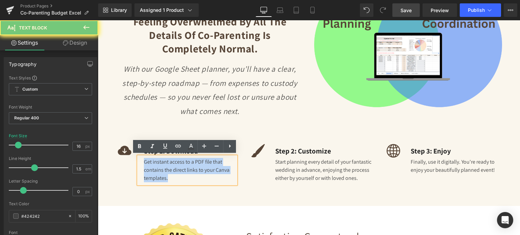
click at [154, 164] on div "Get instant access to a PDF file that contains the direct links to your Canva t…" at bounding box center [188, 170] width 98 height 27
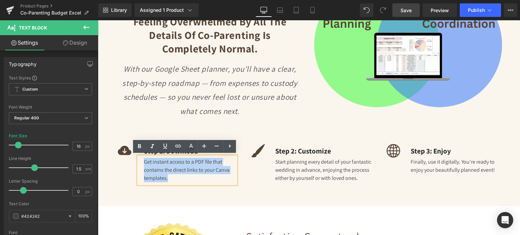
copy div "Get instant access to a PDF file that contains the direct links to your Canva t…"
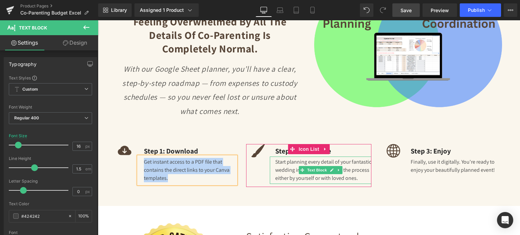
click at [285, 169] on div "Start planning every detail of your fantastic wedding in advance, enjoying the …" at bounding box center [321, 170] width 102 height 27
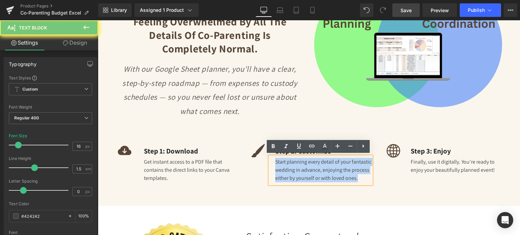
click at [285, 169] on div "Start planning every detail of your fantastic wedding in advance, enjoying the …" at bounding box center [321, 170] width 102 height 27
copy div "Start planning every detail of your fantastic wedding in advance, enjoying the …"
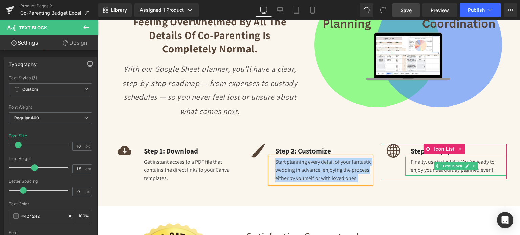
click at [423, 165] on div "Finally, use it digitally. You're ready to enjoy your beautifully planned event!" at bounding box center [456, 166] width 102 height 19
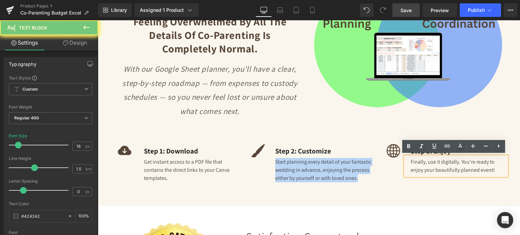
click at [423, 165] on div "Finally, use it digitally. You're ready to enjoy your beautifully planned event!" at bounding box center [456, 166] width 102 height 19
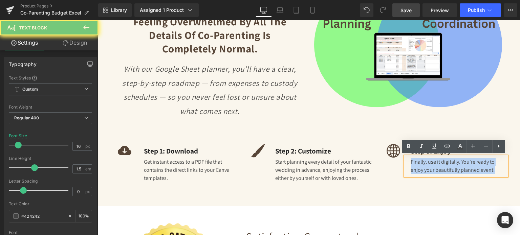
copy div "Finally, use it digitally. You're ready to enjoy your beautifully planned event!"
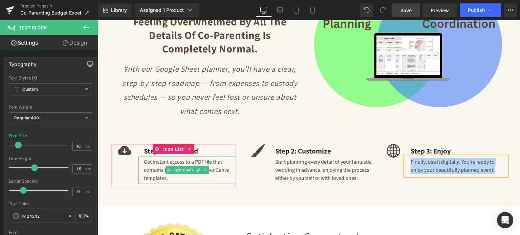
click at [150, 166] on div "Get instant access to a PDF file that contains the direct links to your Canva t…" at bounding box center [188, 170] width 98 height 27
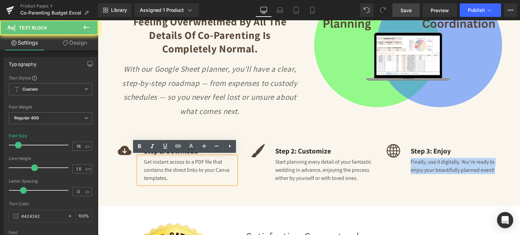
click at [150, 166] on div "Get instant access to a PDF file that contains the direct links to your Canva t…" at bounding box center [188, 170] width 98 height 27
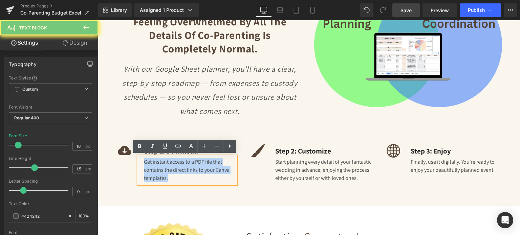
click at [150, 166] on div "Get instant access to a PDF file that contains the direct links to your Canva t…" at bounding box center [188, 170] width 98 height 27
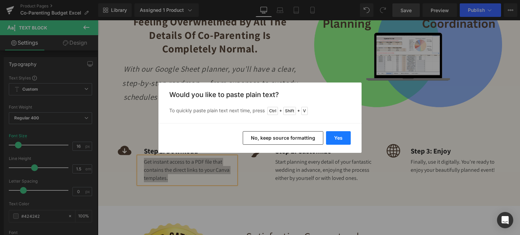
click at [335, 135] on button "Yes" at bounding box center [338, 138] width 25 height 14
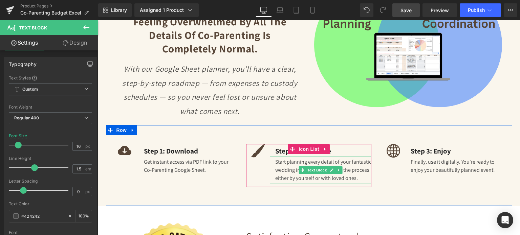
click at [284, 162] on div "Start planning every detail of your fantastic wedding in advance, enjoying the …" at bounding box center [321, 170] width 102 height 27
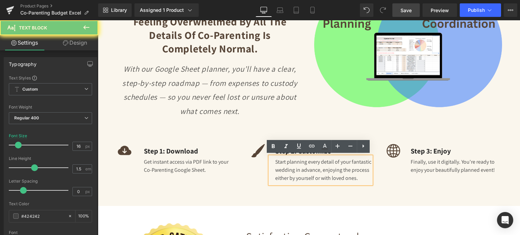
click at [284, 163] on div "Start planning every detail of your fantastic wedding in advance, enjoying the …" at bounding box center [321, 170] width 102 height 27
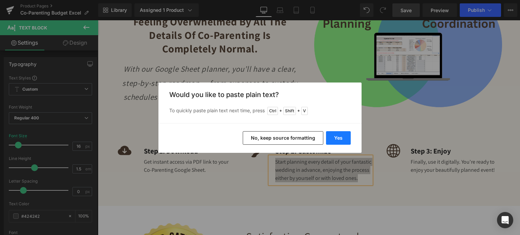
click at [343, 136] on button "Yes" at bounding box center [338, 138] width 25 height 14
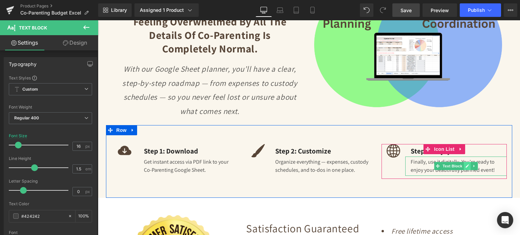
click at [466, 164] on icon at bounding box center [468, 166] width 4 height 4
click at [463, 164] on div "Finally, use it digitally. You're ready to enjoy your beautifully planned event!" at bounding box center [456, 166] width 102 height 19
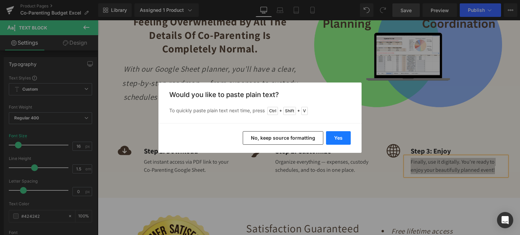
click at [347, 137] on button "Yes" at bounding box center [338, 138] width 25 height 14
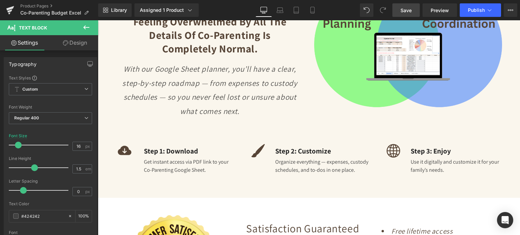
click at [411, 7] on span "Save" at bounding box center [406, 10] width 11 height 7
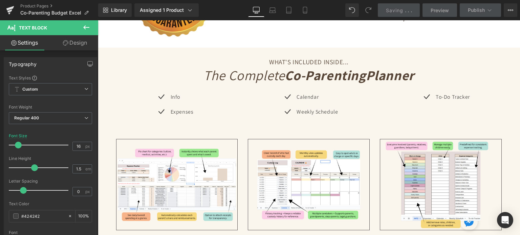
scroll to position [1355, 0]
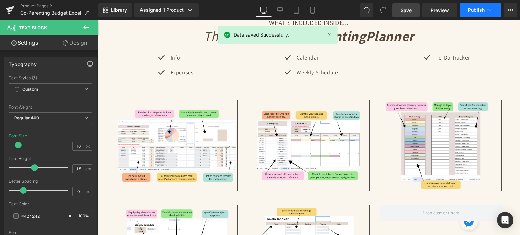
click at [476, 7] on button "Publish" at bounding box center [480, 10] width 41 height 14
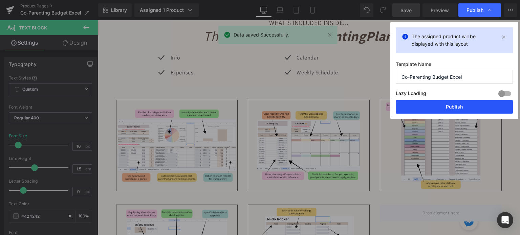
click at [451, 105] on button "Publish" at bounding box center [454, 107] width 117 height 14
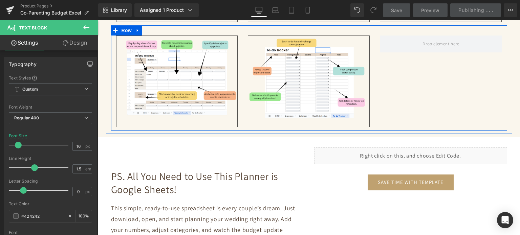
scroll to position [1592, 0]
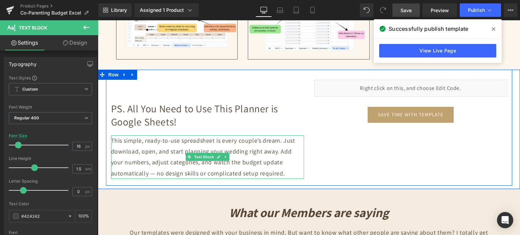
click at [155, 150] on p "This simple, ready-to-use spreadsheet is every couple’s dream. Just download, o…" at bounding box center [207, 157] width 193 height 44
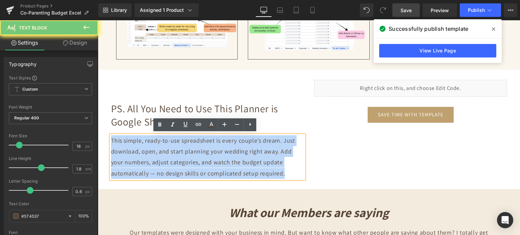
click at [155, 150] on p "This simple, ready-to-use spreadsheet is every couple’s dream. Just download, o…" at bounding box center [207, 157] width 193 height 44
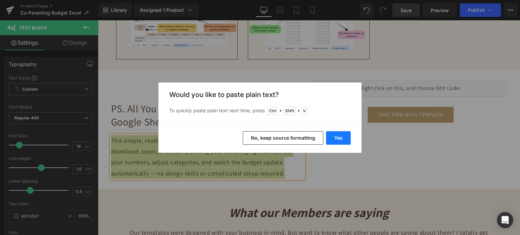
drag, startPoint x: 332, startPoint y: 137, endPoint x: 233, endPoint y: 116, distance: 101.1
click at [332, 137] on button "Yes" at bounding box center [338, 138] width 25 height 14
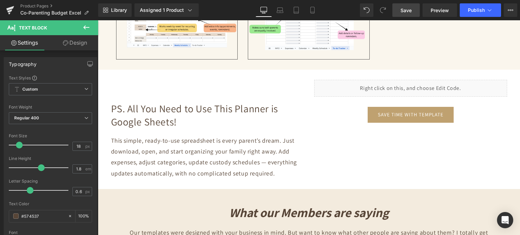
click at [408, 10] on span "Save" at bounding box center [406, 10] width 11 height 7
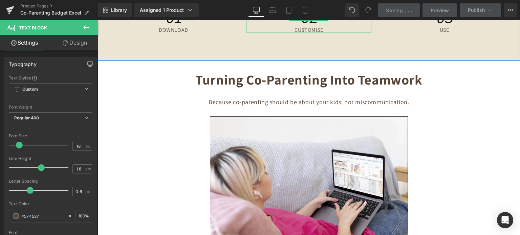
scroll to position [2134, 0]
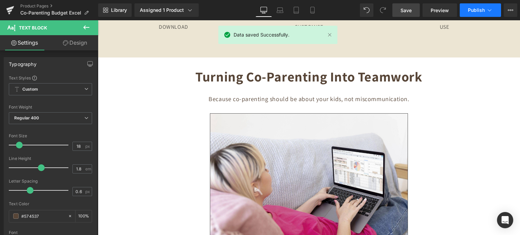
click at [473, 11] on span "Publish" at bounding box center [476, 9] width 17 height 5
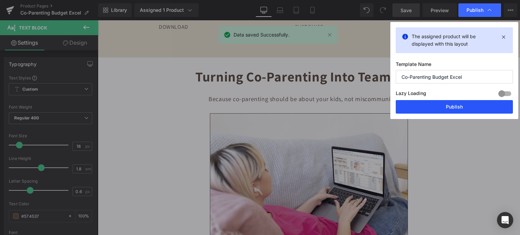
click at [452, 107] on button "Publish" at bounding box center [454, 107] width 117 height 14
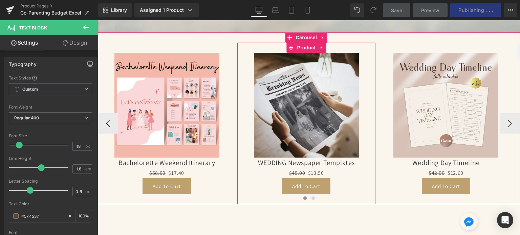
scroll to position [2812, 0]
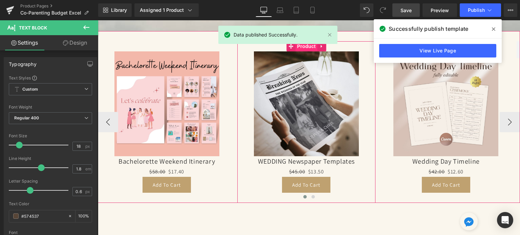
click at [303, 47] on span "Product" at bounding box center [306, 46] width 22 height 10
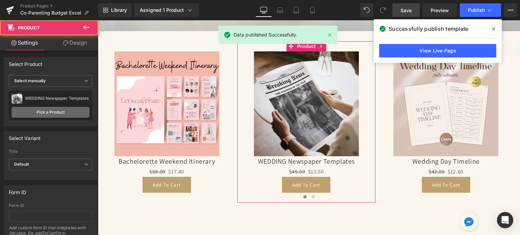
click at [66, 114] on link "Pick a Product" at bounding box center [51, 112] width 78 height 11
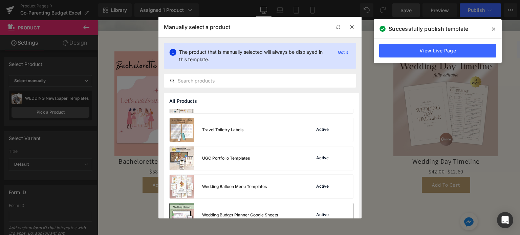
scroll to position [2579, 0]
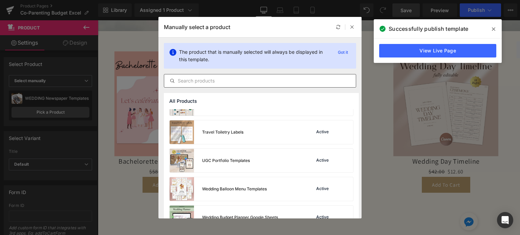
click at [221, 83] on input "text" at bounding box center [260, 81] width 192 height 8
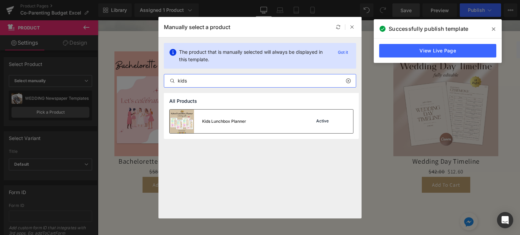
type input "kids"
click at [237, 117] on div "Kids Lunchbox Planner" at bounding box center [208, 122] width 77 height 24
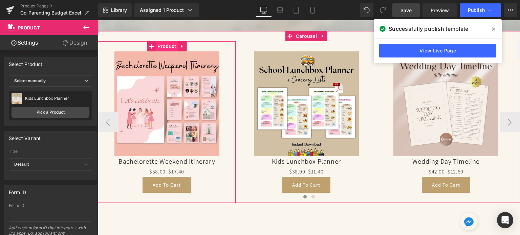
click at [163, 44] on span "Product" at bounding box center [167, 46] width 22 height 10
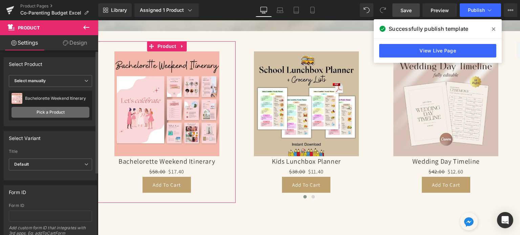
click at [68, 112] on link "Pick a Product" at bounding box center [51, 112] width 78 height 11
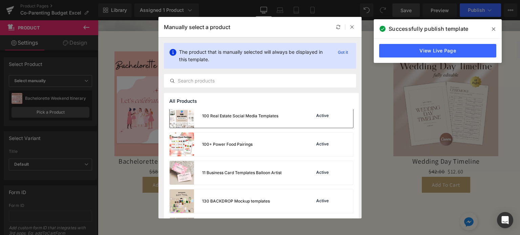
scroll to position [68, 0]
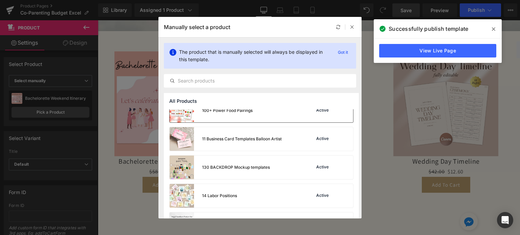
click at [240, 115] on div "100+ Power Food Pairings" at bounding box center [211, 111] width 83 height 24
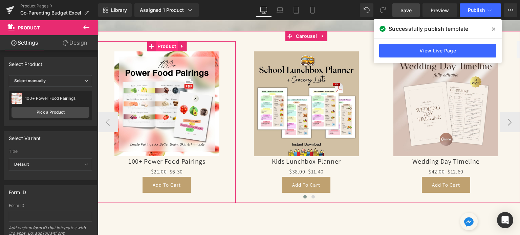
click at [160, 45] on span "Product" at bounding box center [167, 46] width 22 height 10
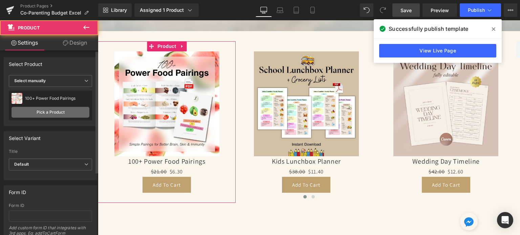
click at [53, 109] on link "Pick a Product" at bounding box center [51, 112] width 78 height 11
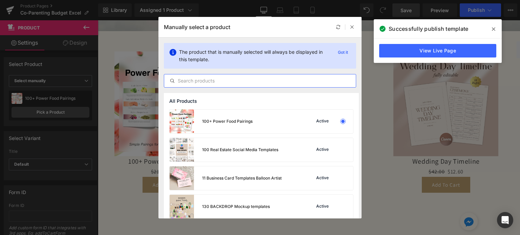
click at [191, 78] on input "text" at bounding box center [260, 81] width 192 height 8
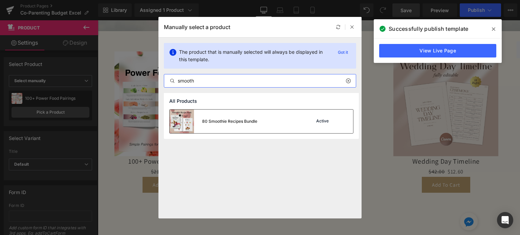
type input "smooth"
click at [227, 112] on div "80 Smoothie Recipes Bundle" at bounding box center [214, 122] width 88 height 24
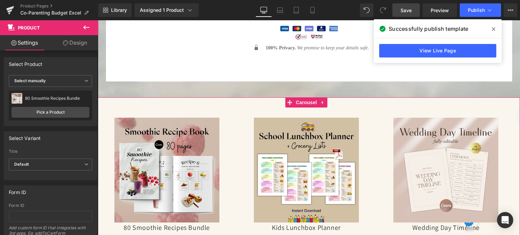
scroll to position [2744, 0]
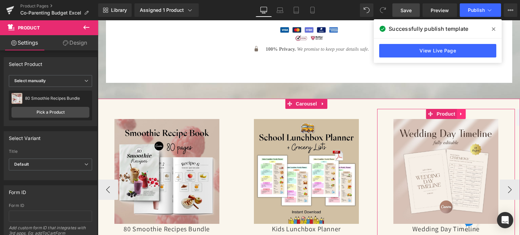
click at [460, 112] on icon at bounding box center [461, 114] width 5 height 5
click at [464, 112] on icon at bounding box center [466, 114] width 5 height 5
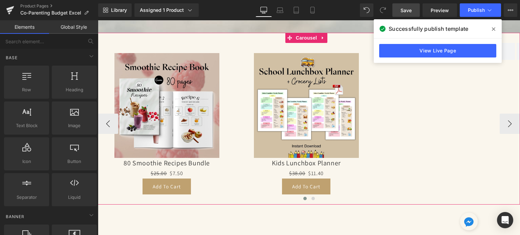
scroll to position [2812, 0]
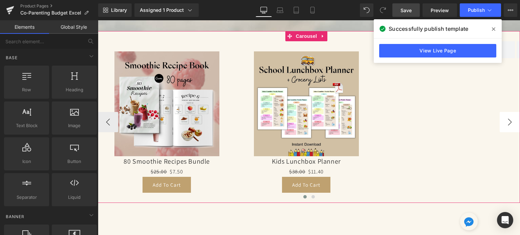
click at [500, 119] on button "›" at bounding box center [510, 122] width 20 height 20
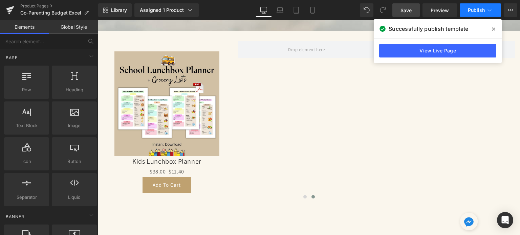
click at [474, 6] on button "Publish" at bounding box center [480, 10] width 41 height 14
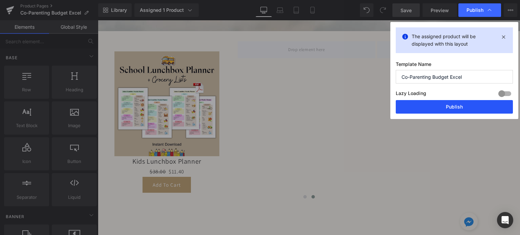
drag, startPoint x: 437, startPoint y: 105, endPoint x: 331, endPoint y: 83, distance: 108.3
click at [437, 105] on button "Publish" at bounding box center [454, 107] width 117 height 14
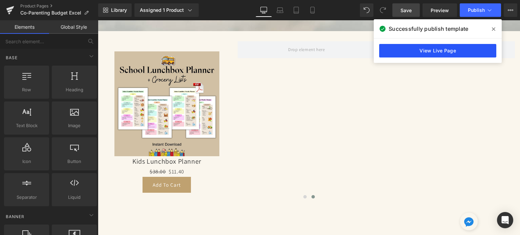
click at [423, 53] on link "View Live Page" at bounding box center [437, 51] width 117 height 14
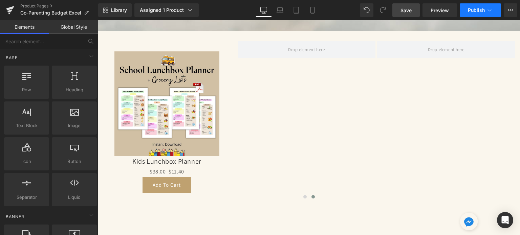
click at [486, 11] on button "Publish" at bounding box center [480, 10] width 41 height 14
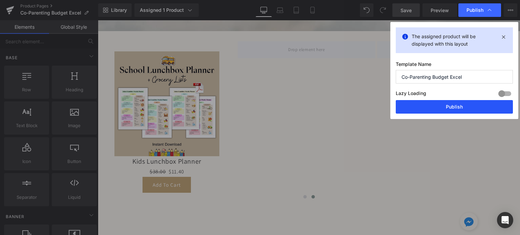
click at [466, 106] on button "Publish" at bounding box center [454, 107] width 117 height 14
